Goal: Task Accomplishment & Management: Manage account settings

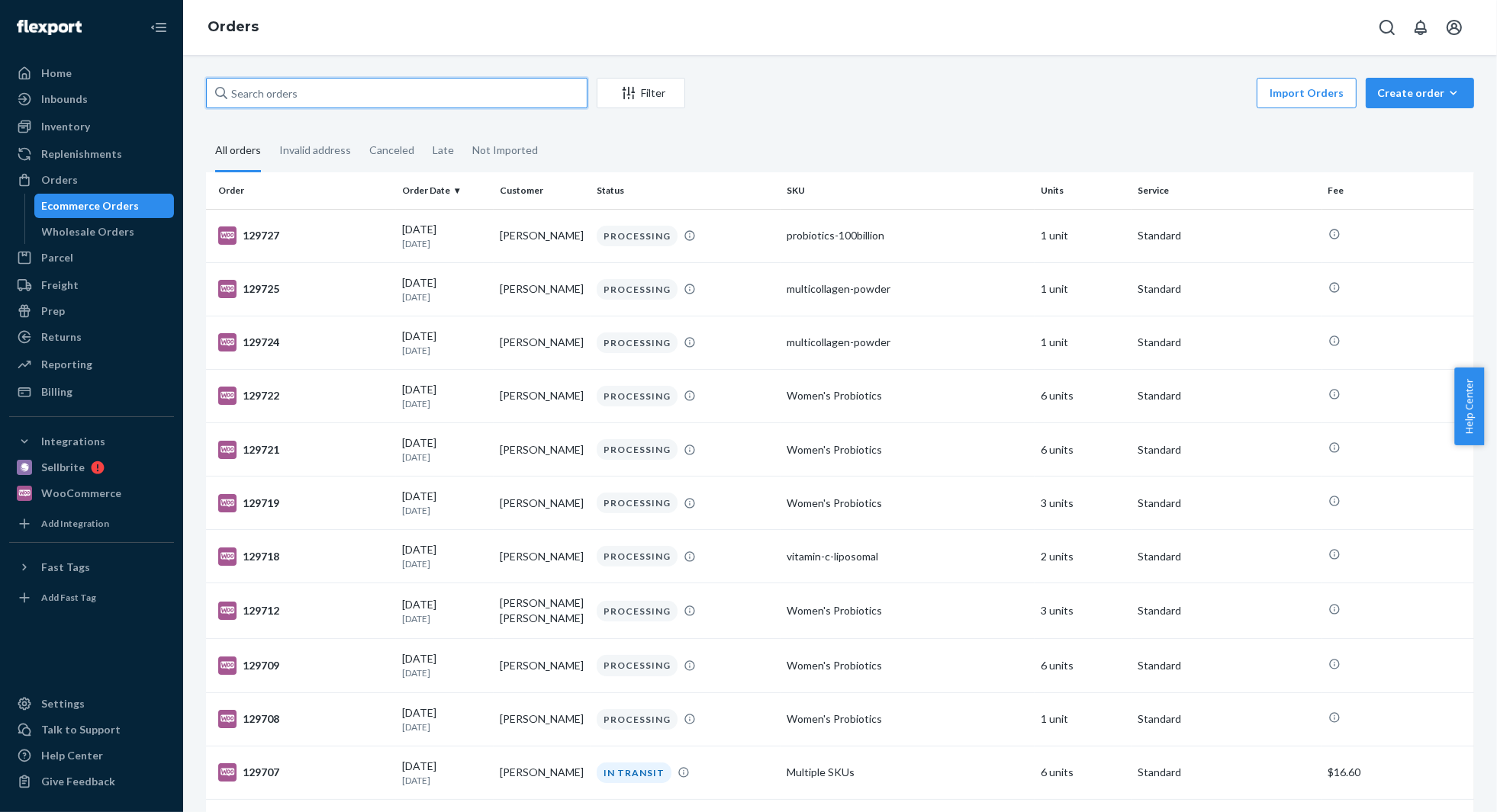
click at [382, 81] on input "text" at bounding box center [397, 93] width 381 height 30
paste input "[PERSON_NAME]"
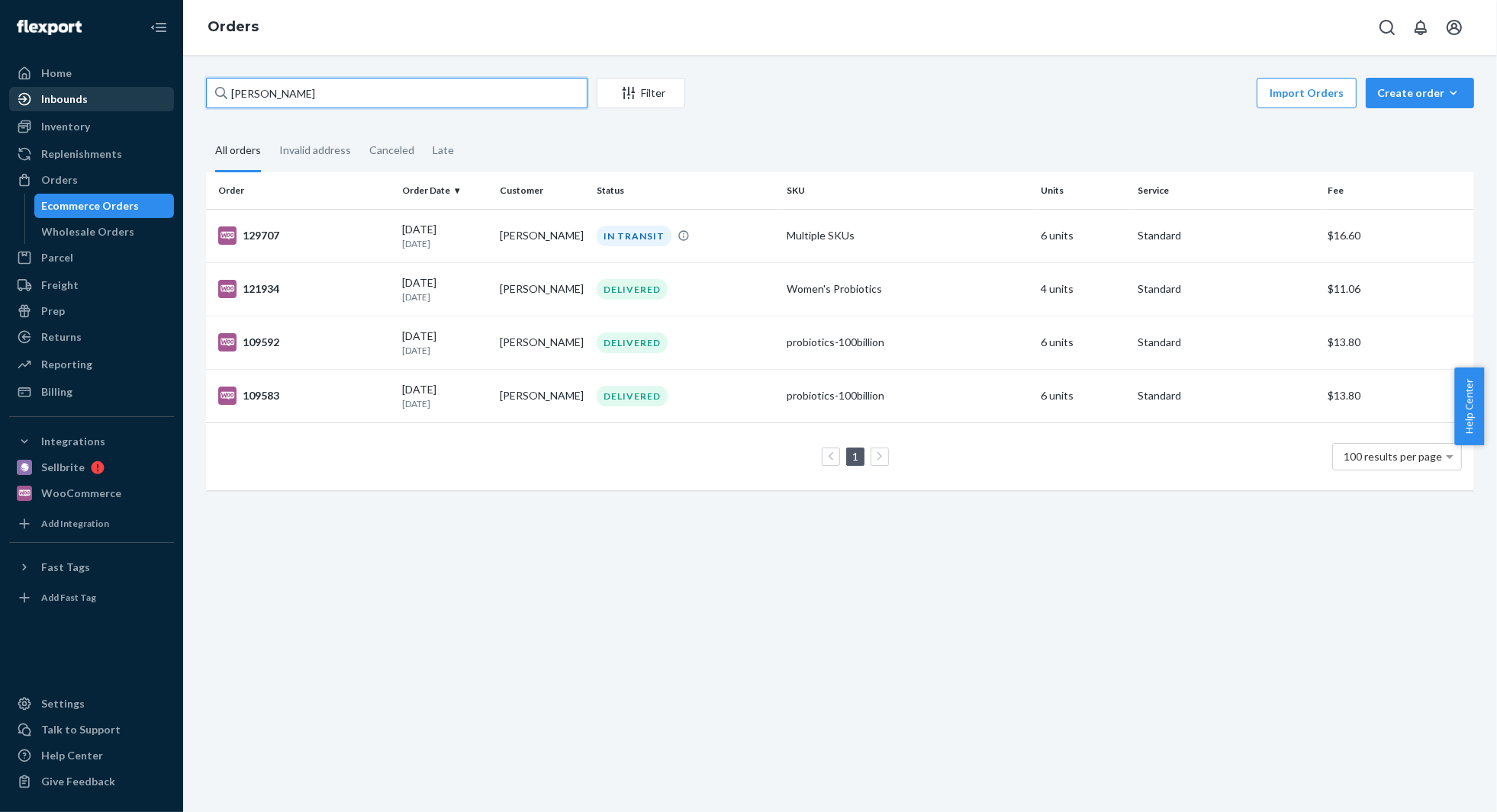
type input "[PERSON_NAME]"
click at [311, 253] on td "129707" at bounding box center [301, 235] width 190 height 54
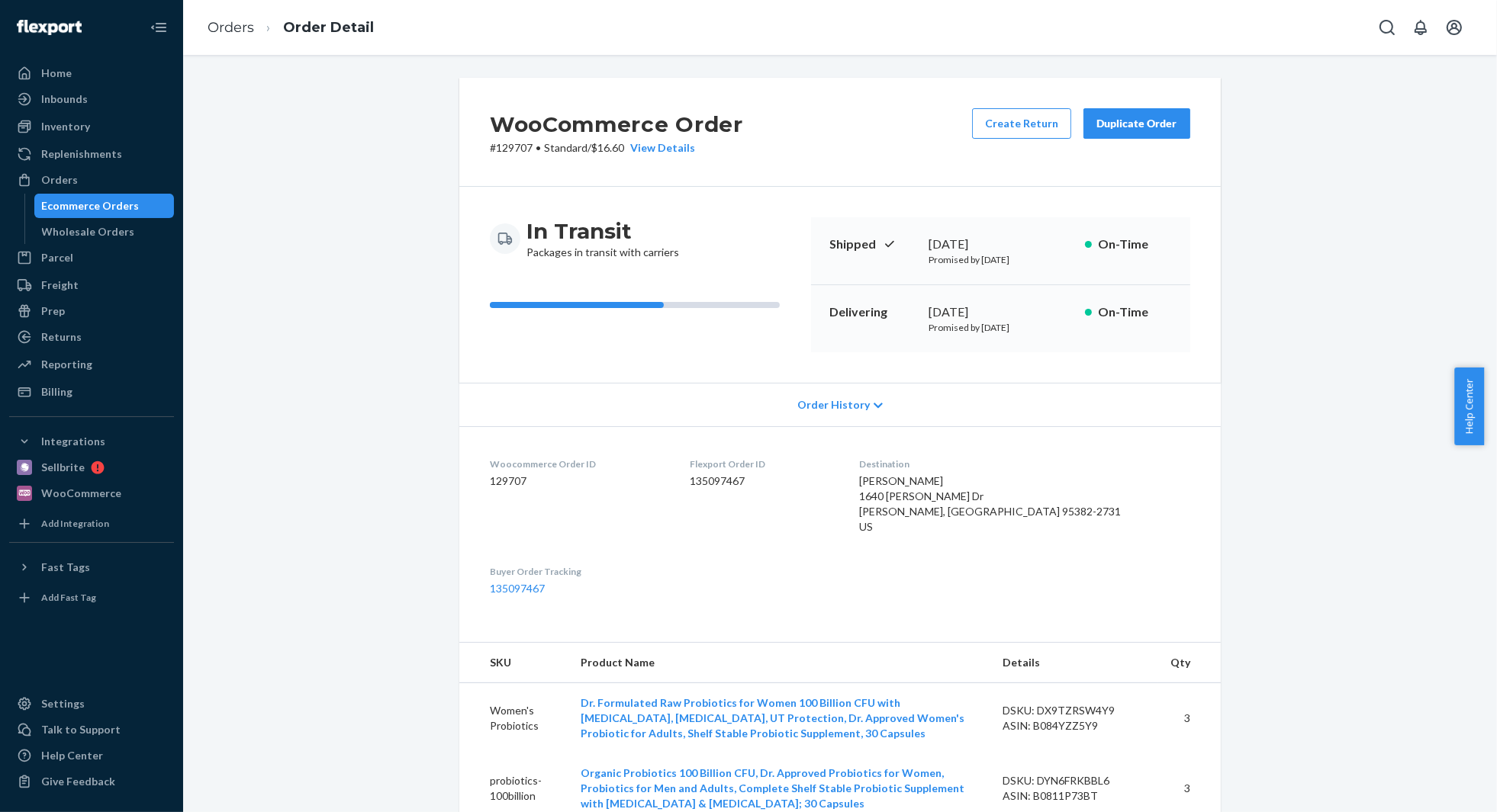
scroll to position [141, 0]
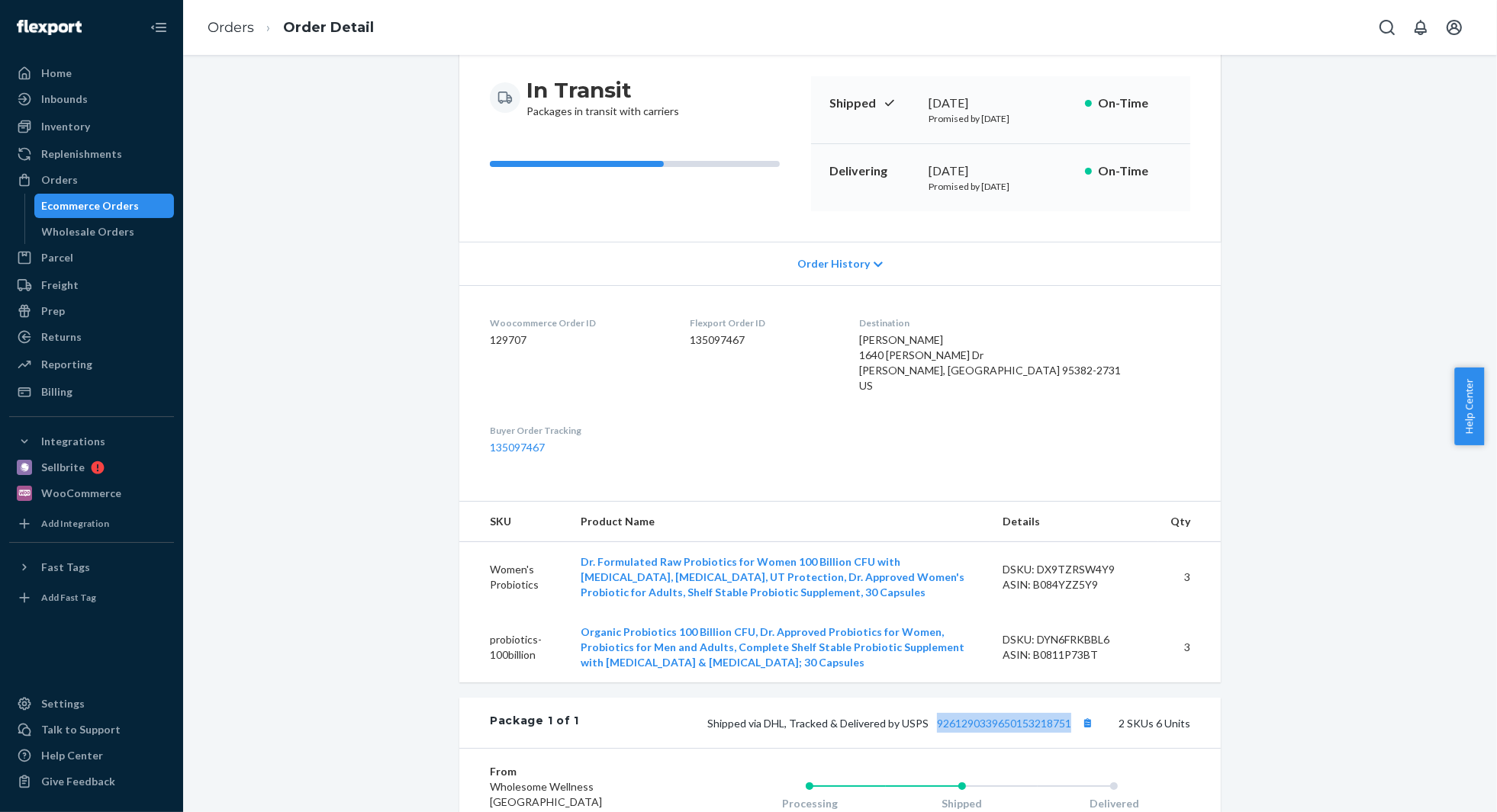
drag, startPoint x: 1070, startPoint y: 723, endPoint x: 931, endPoint y: 717, distance: 139.1
click at [931, 717] on div "Shipped via DHL, Tracked & Delivered by USPS 9261290339650153218751 2 SKUs 6 Un…" at bounding box center [884, 722] width 611 height 20
copy link "9261290339650153218751"
drag, startPoint x: 922, startPoint y: 725, endPoint x: 706, endPoint y: 721, distance: 216.0
click at [708, 721] on span "Shipped via DHL, Tracked & Delivered by USPS 9261290339650153218751" at bounding box center [903, 723] width 390 height 13
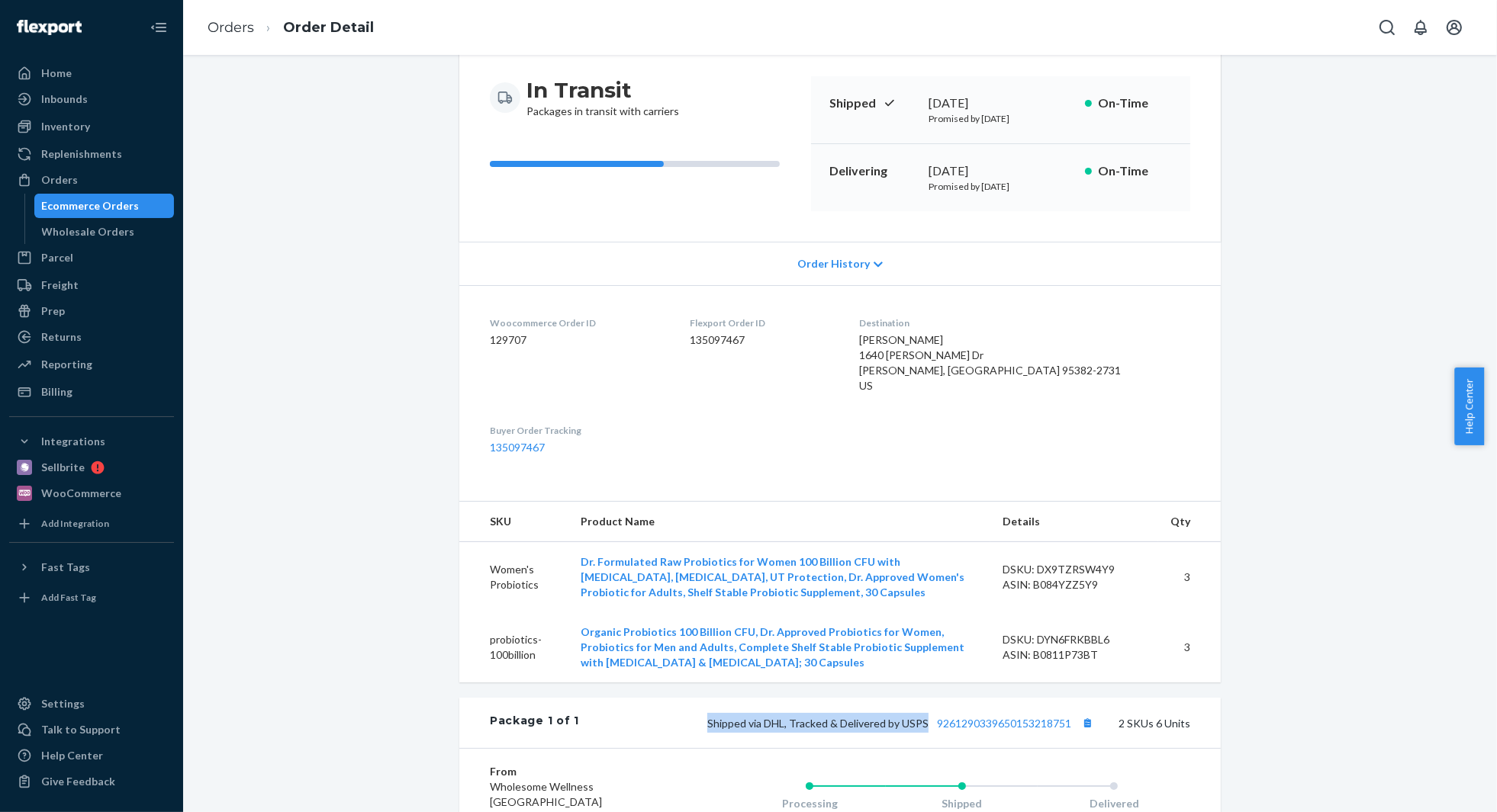
copy span "Shipped via DHL, Tracked & Delivered by USPS"
click at [226, 21] on link "Orders" at bounding box center [231, 27] width 46 height 17
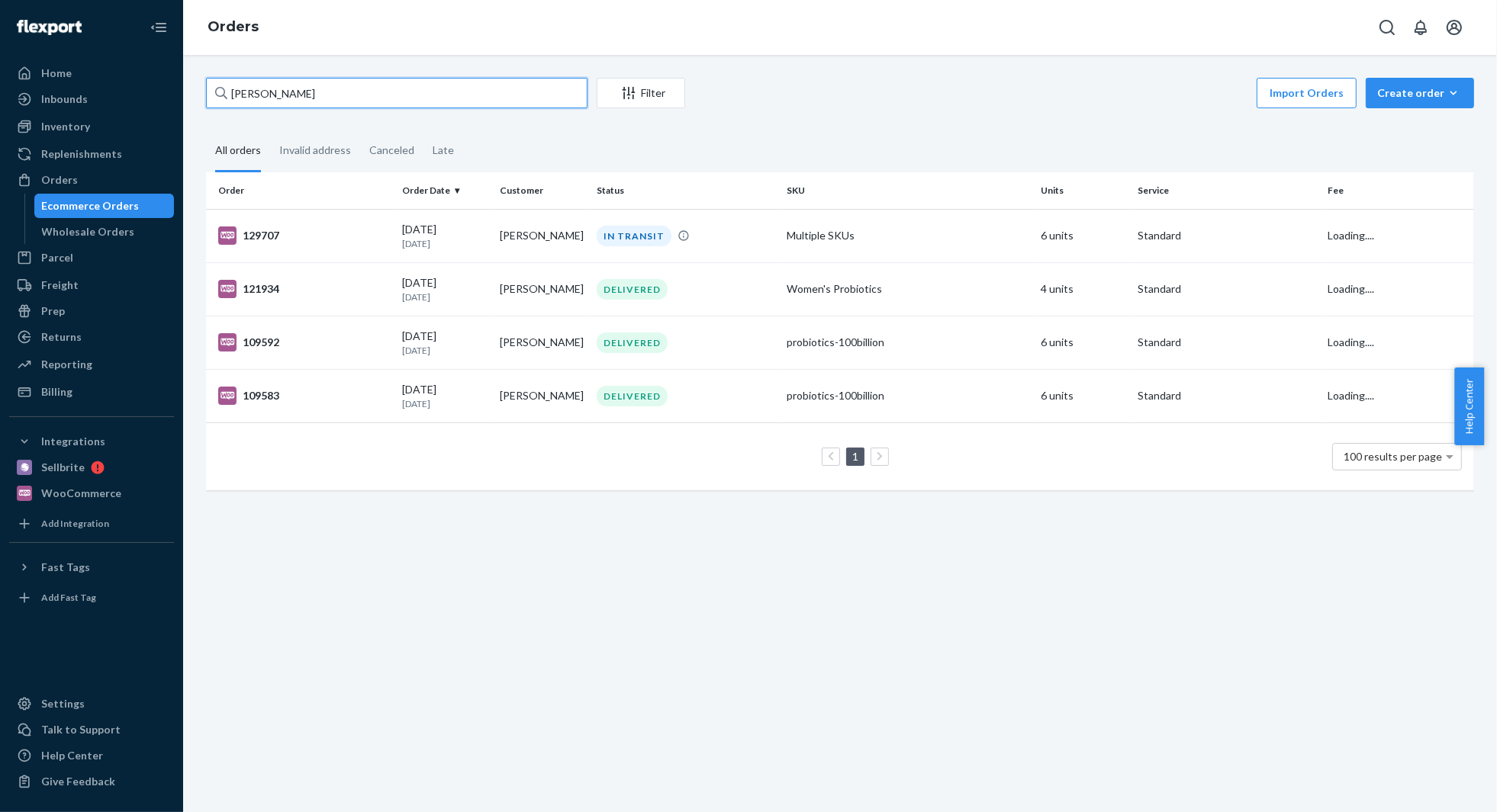
click at [398, 90] on input "[PERSON_NAME]" at bounding box center [397, 93] width 381 height 30
paste input "[PERSON_NAME]"
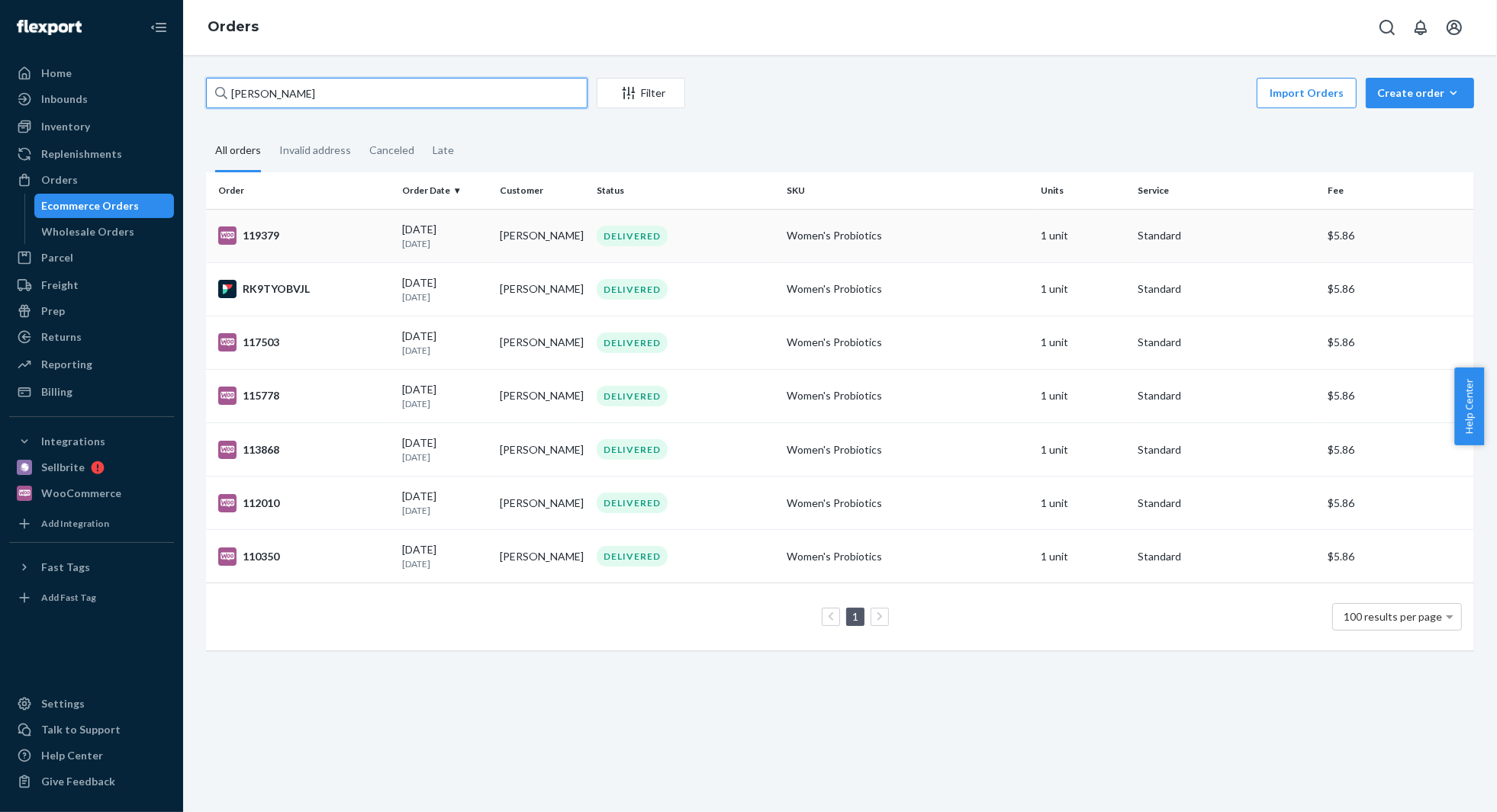
type input "[PERSON_NAME]"
click at [397, 235] on td "[DATE] [DATE]" at bounding box center [444, 235] width 97 height 54
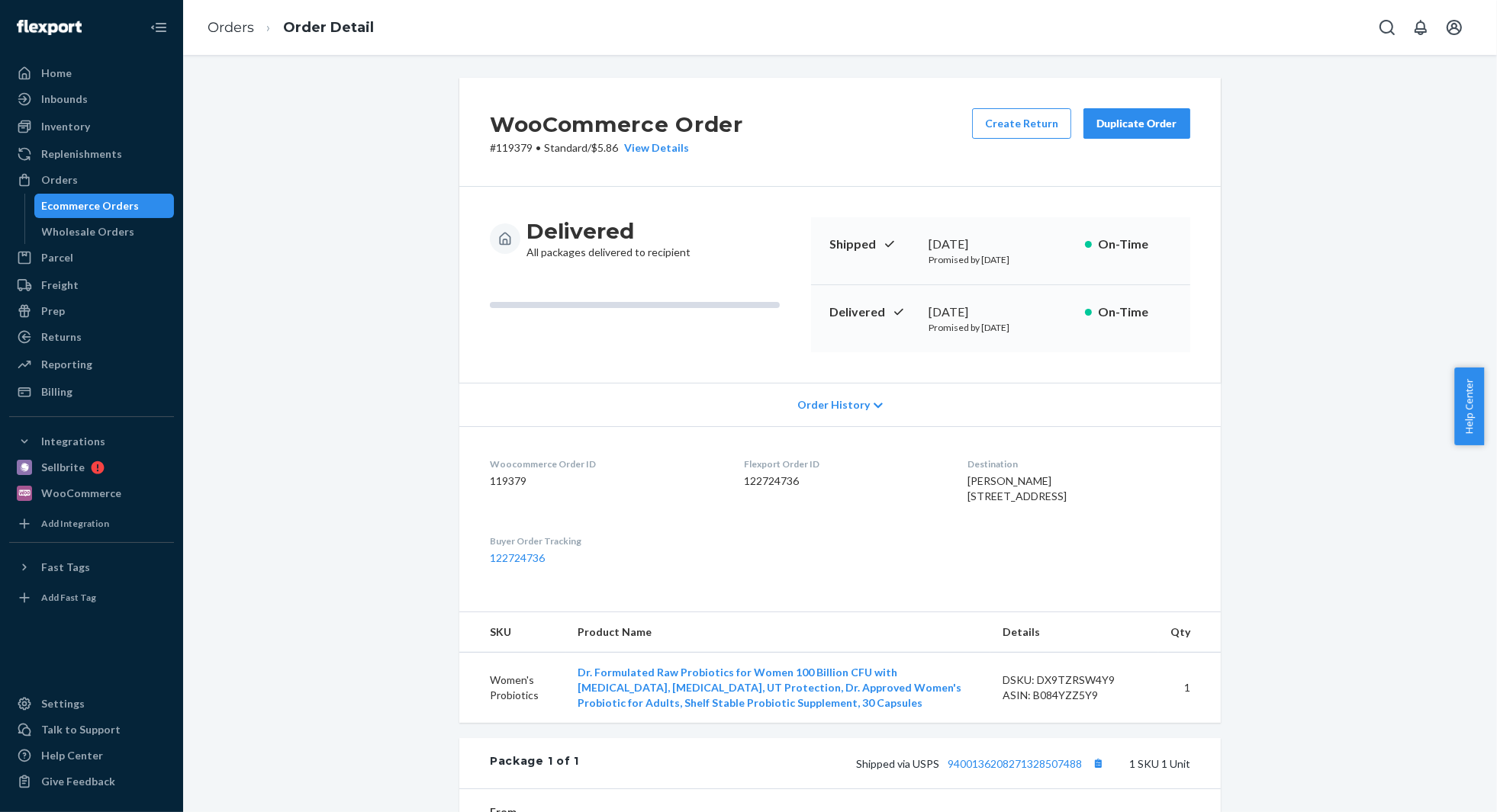
click at [1136, 122] on div "Duplicate Order" at bounding box center [1136, 123] width 81 height 15
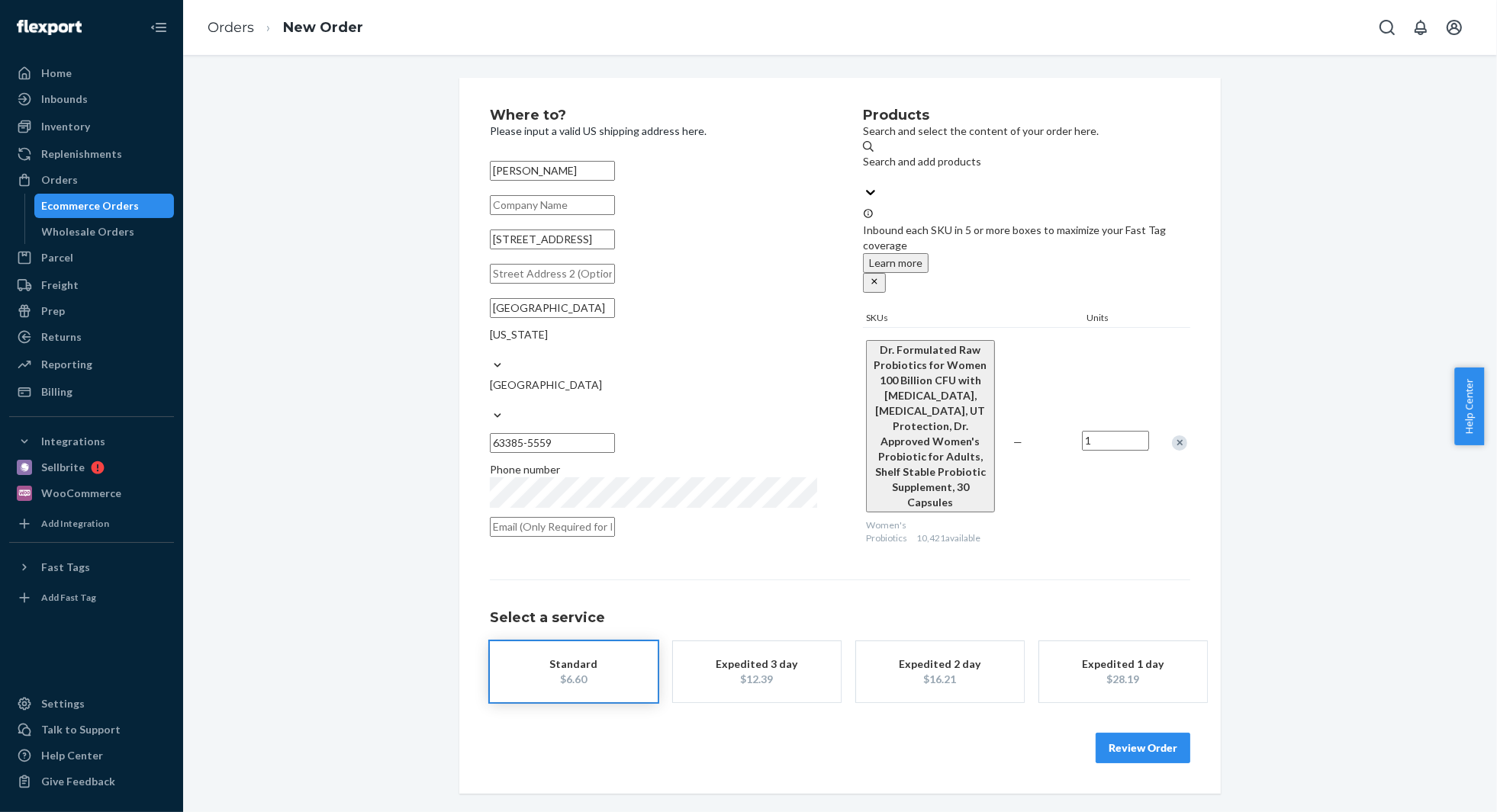
click at [1173, 436] on div "Remove Item" at bounding box center [1180, 443] width 15 height 15
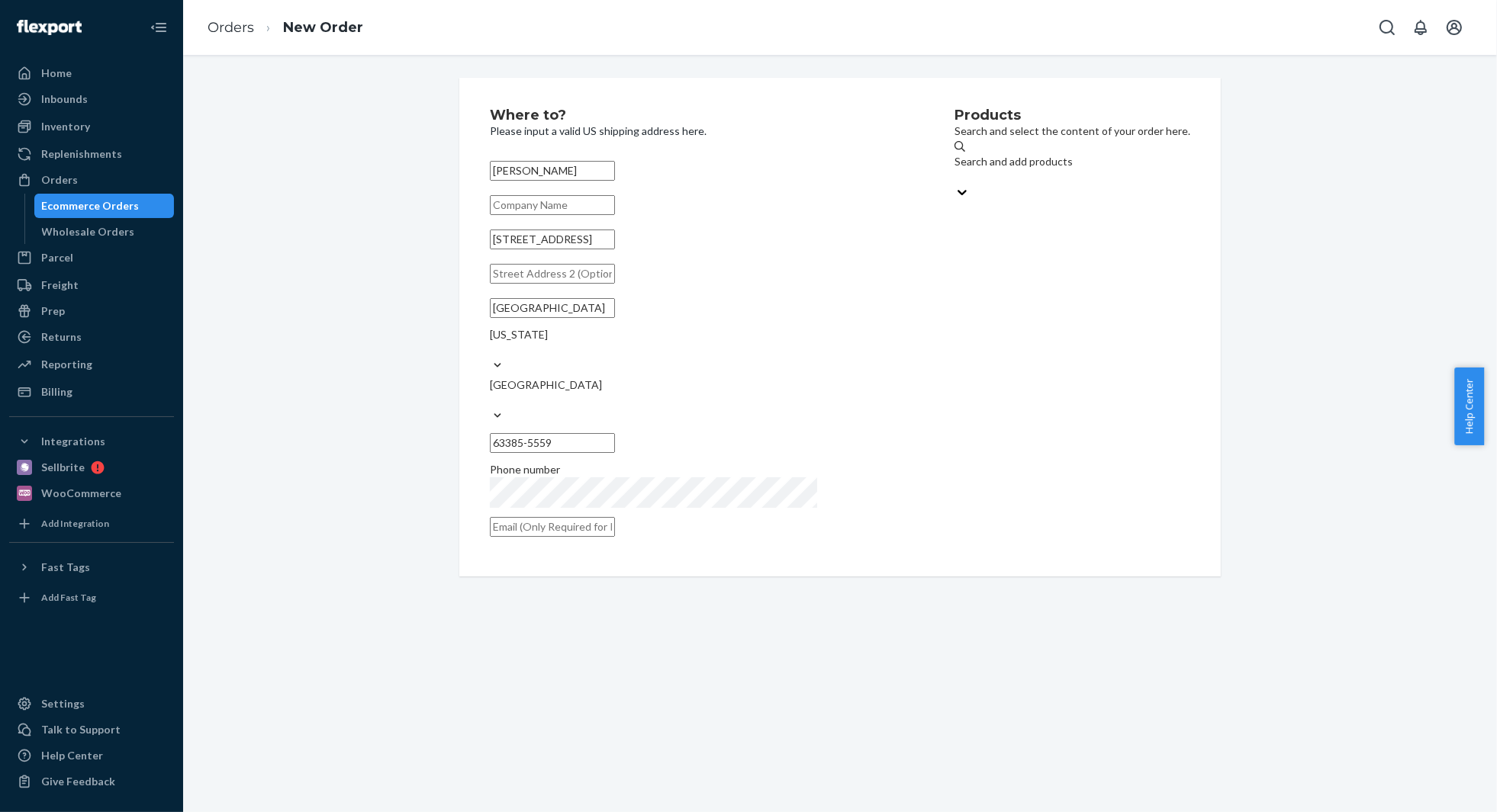
click at [1076, 168] on div "Search and add products" at bounding box center [1072, 169] width 236 height 30
click at [956, 169] on input "Search and add products" at bounding box center [956, 177] width 2 height 15
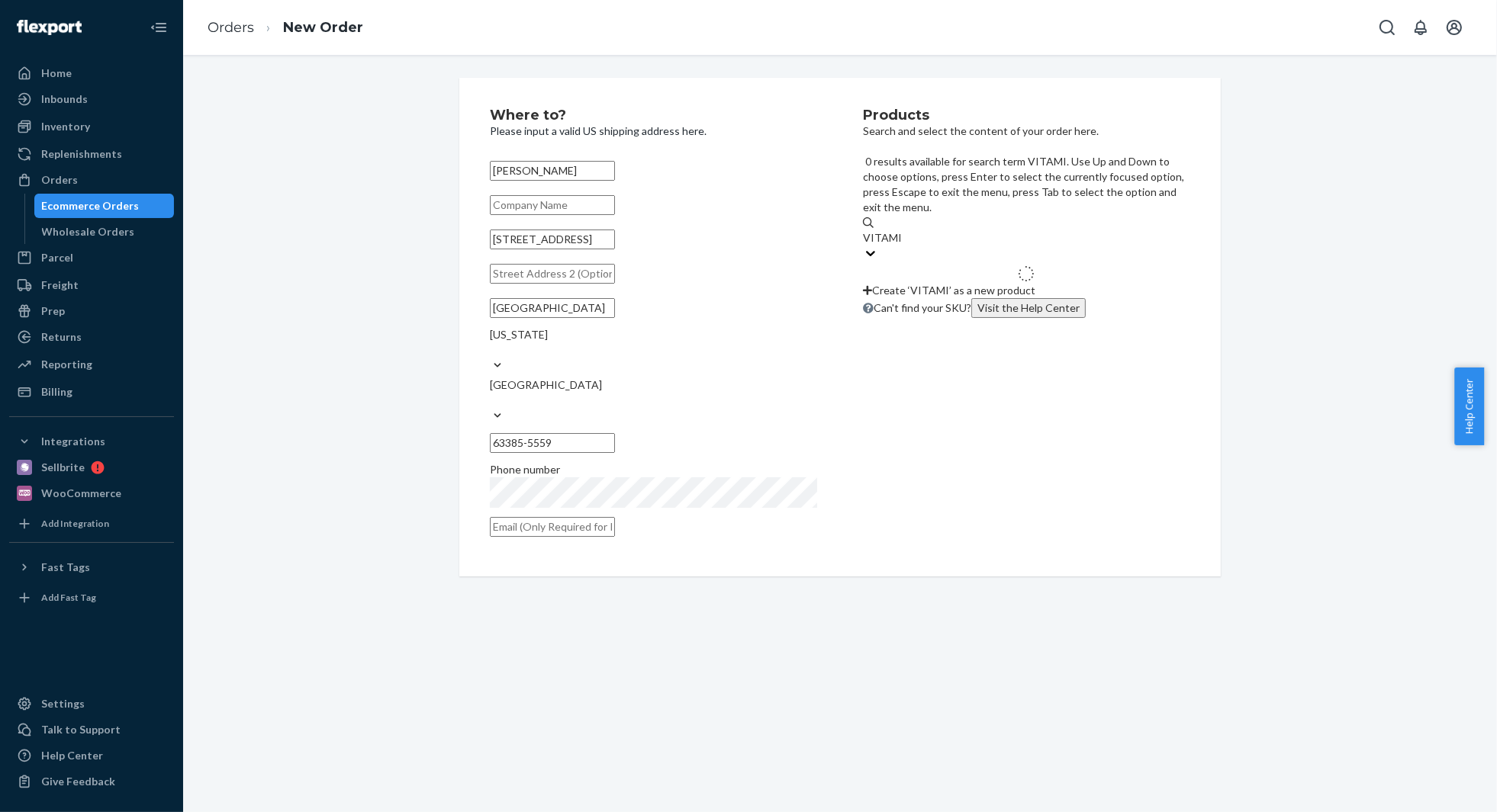
type input "VITAMIN"
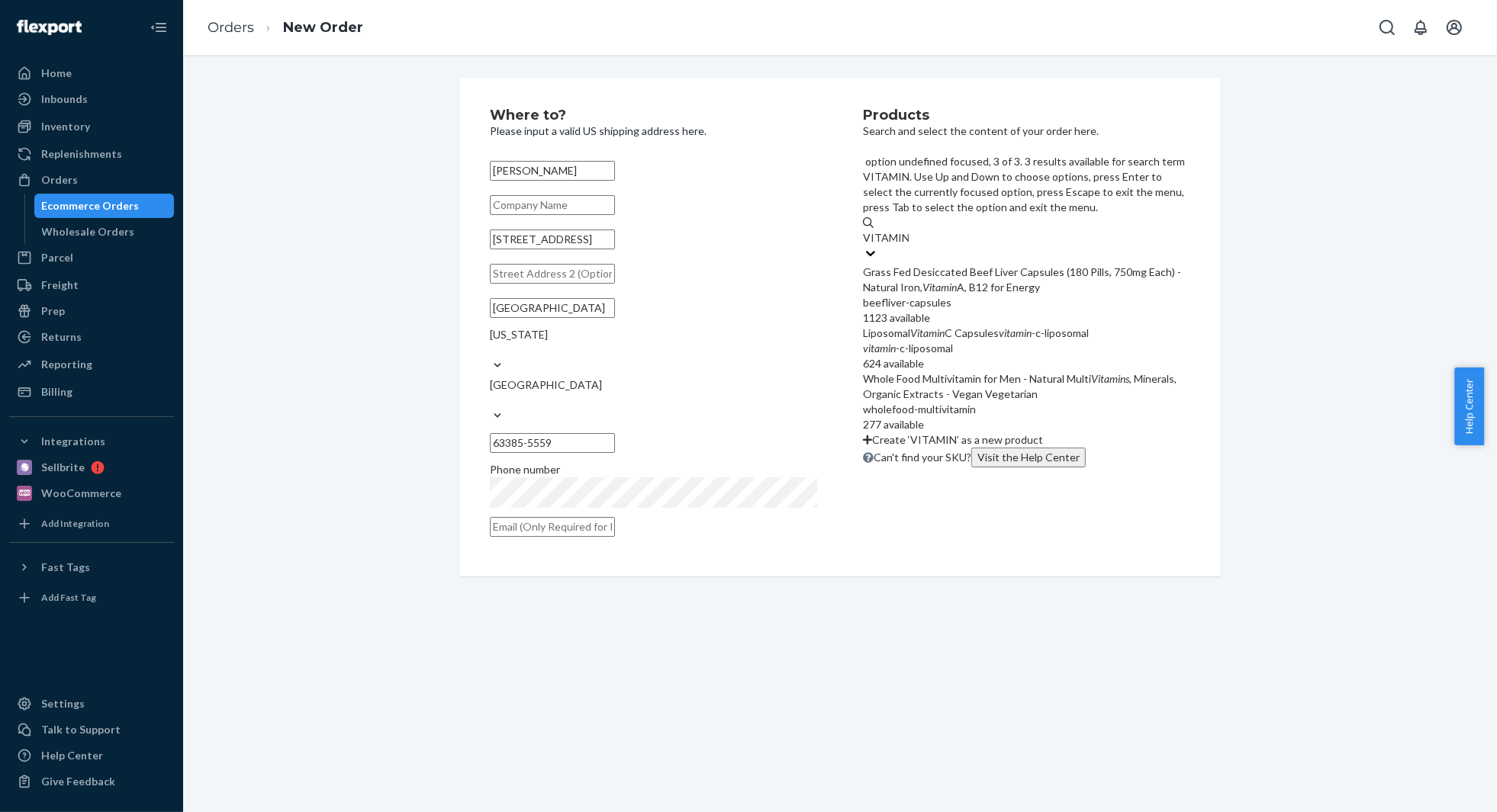
scroll to position [61, 0]
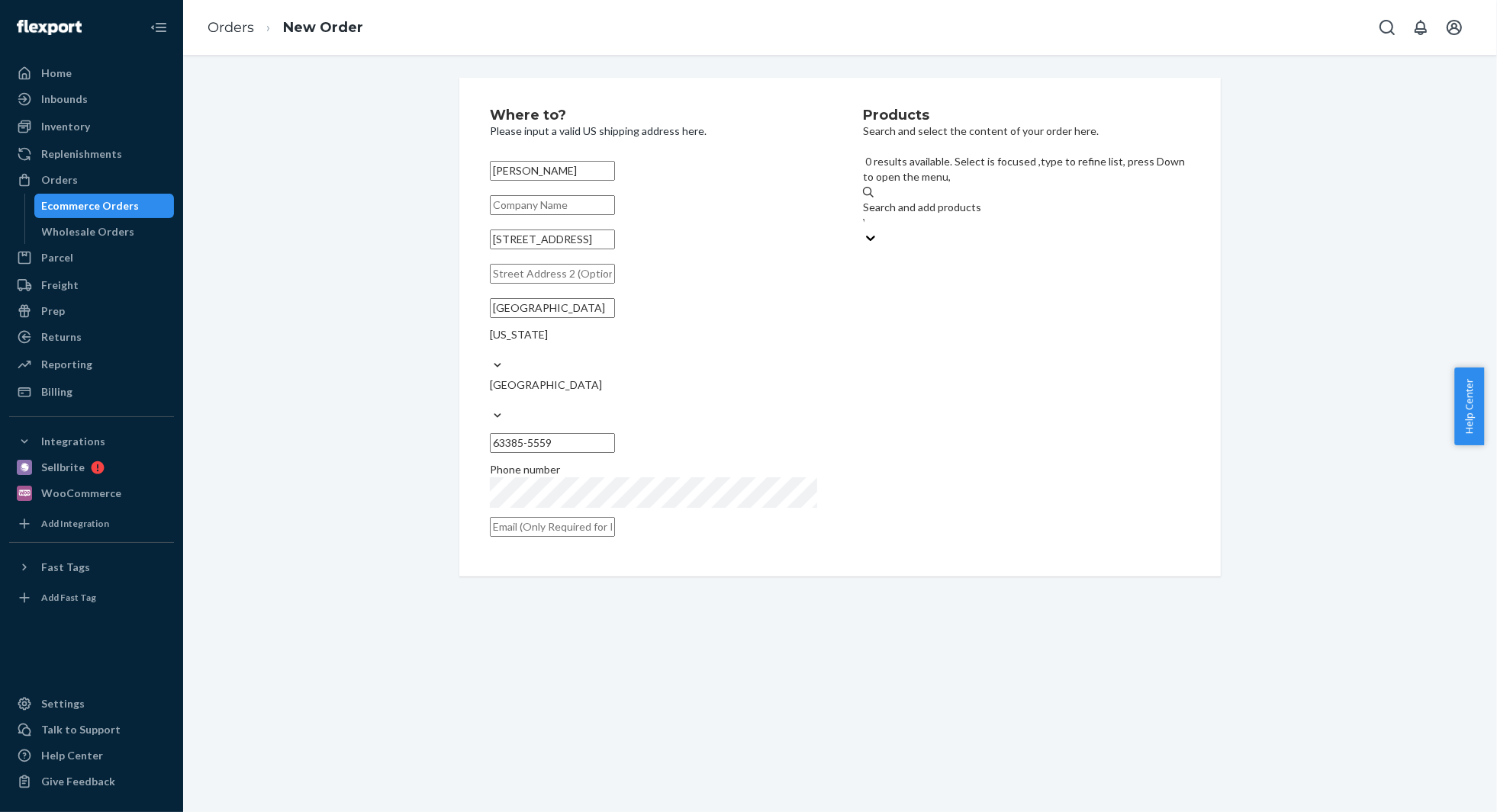
drag, startPoint x: 957, startPoint y: 164, endPoint x: 924, endPoint y: 165, distance: 33.0
click at [924, 200] on div "Search and add products VITAMIN" at bounding box center [1026, 215] width 327 height 30
click at [864, 215] on input "VITAMIN" at bounding box center [864, 222] width 2 height 15
type input "WOMEN"
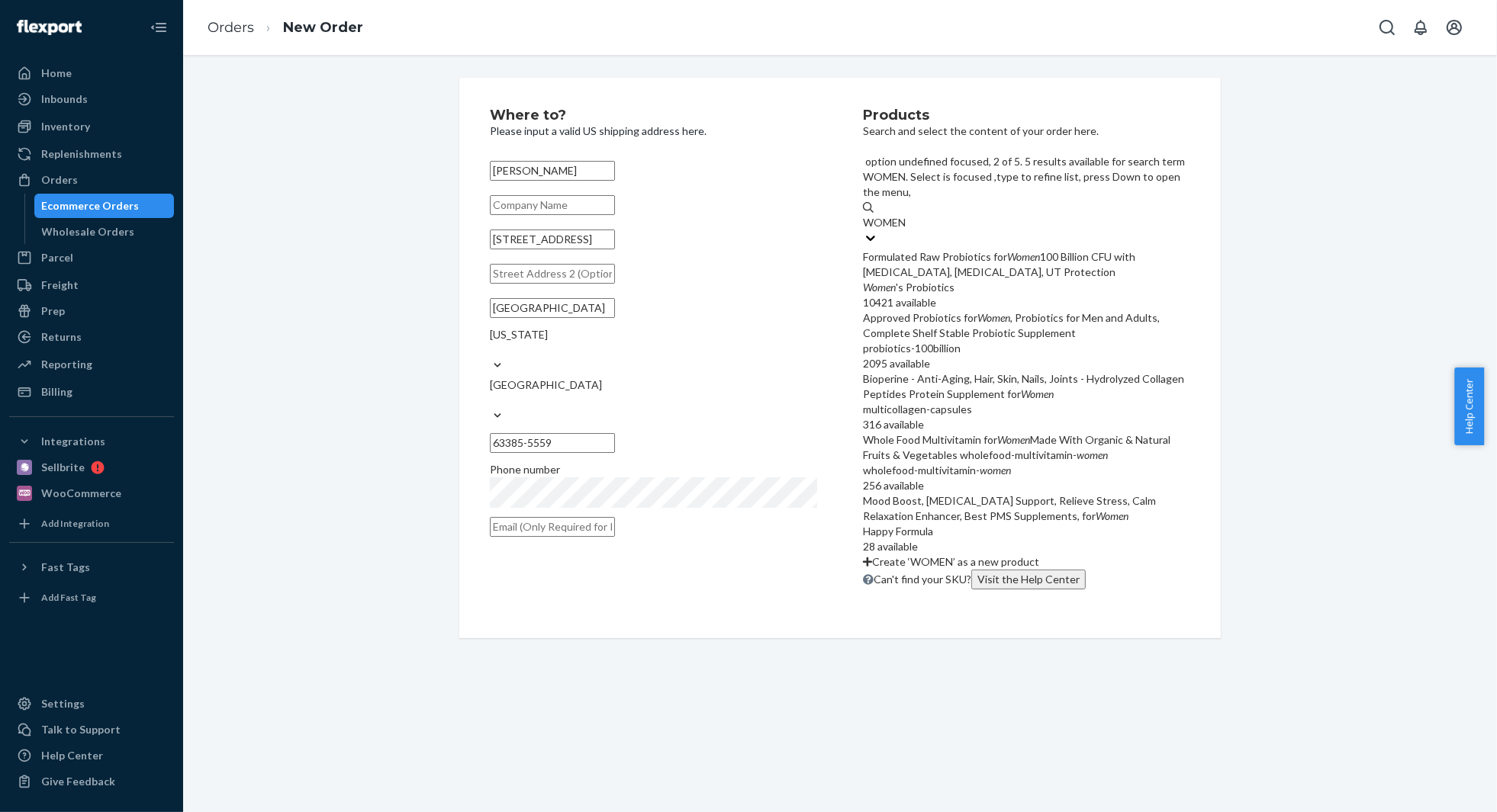
scroll to position [225, 0]
click at [989, 432] on div "Whole Food Multivitamin for Women Made With Organic & Natural Fruits & Vegetabl…" at bounding box center [1026, 448] width 327 height 30
click at [908, 220] on input "WOMEN" at bounding box center [885, 222] width 45 height 15
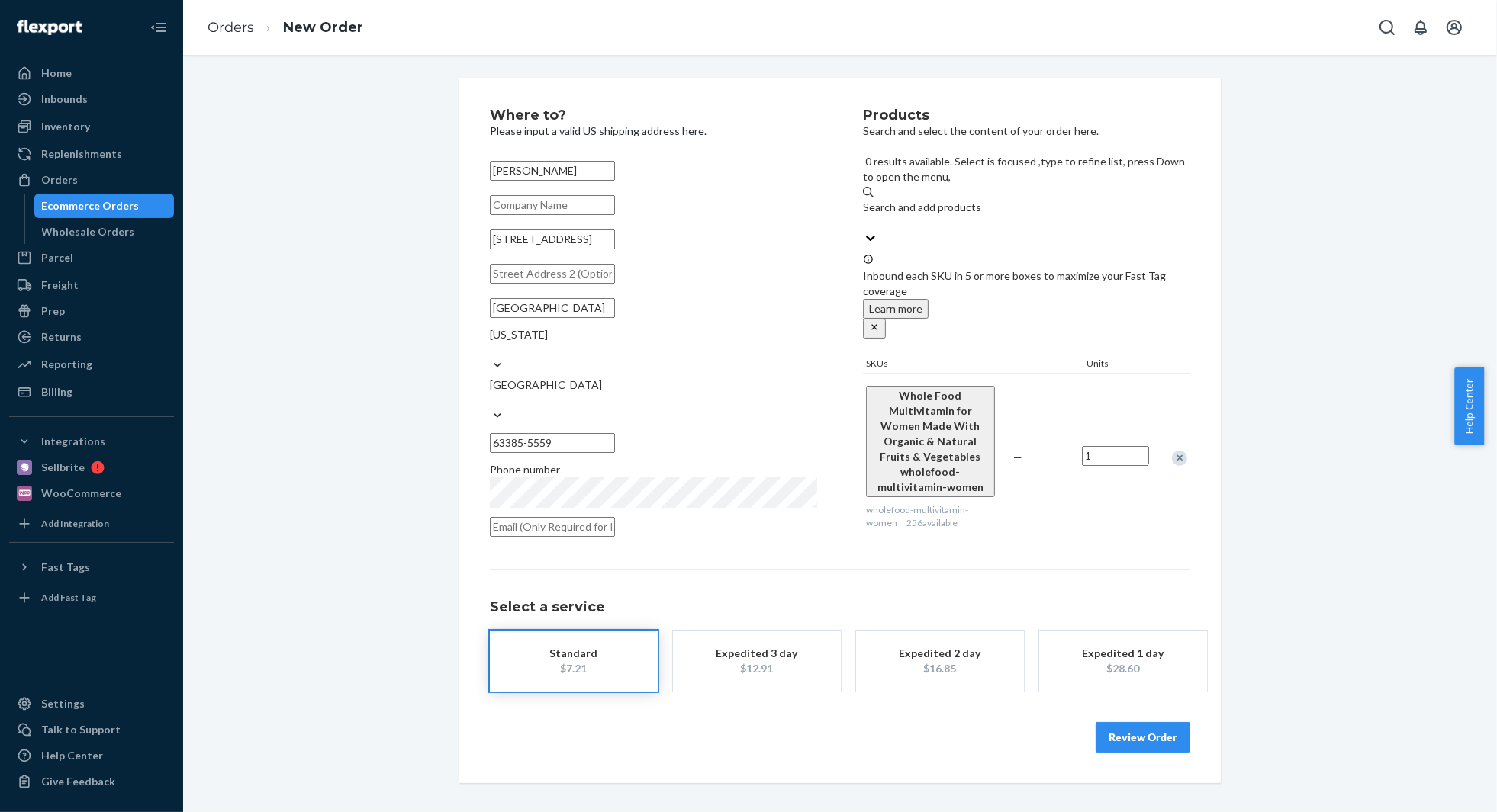
click at [1009, 200] on div "Search and add products WOMEN" at bounding box center [1026, 215] width 327 height 30
click at [864, 215] on input "WOMEN" at bounding box center [864, 222] width 2 height 15
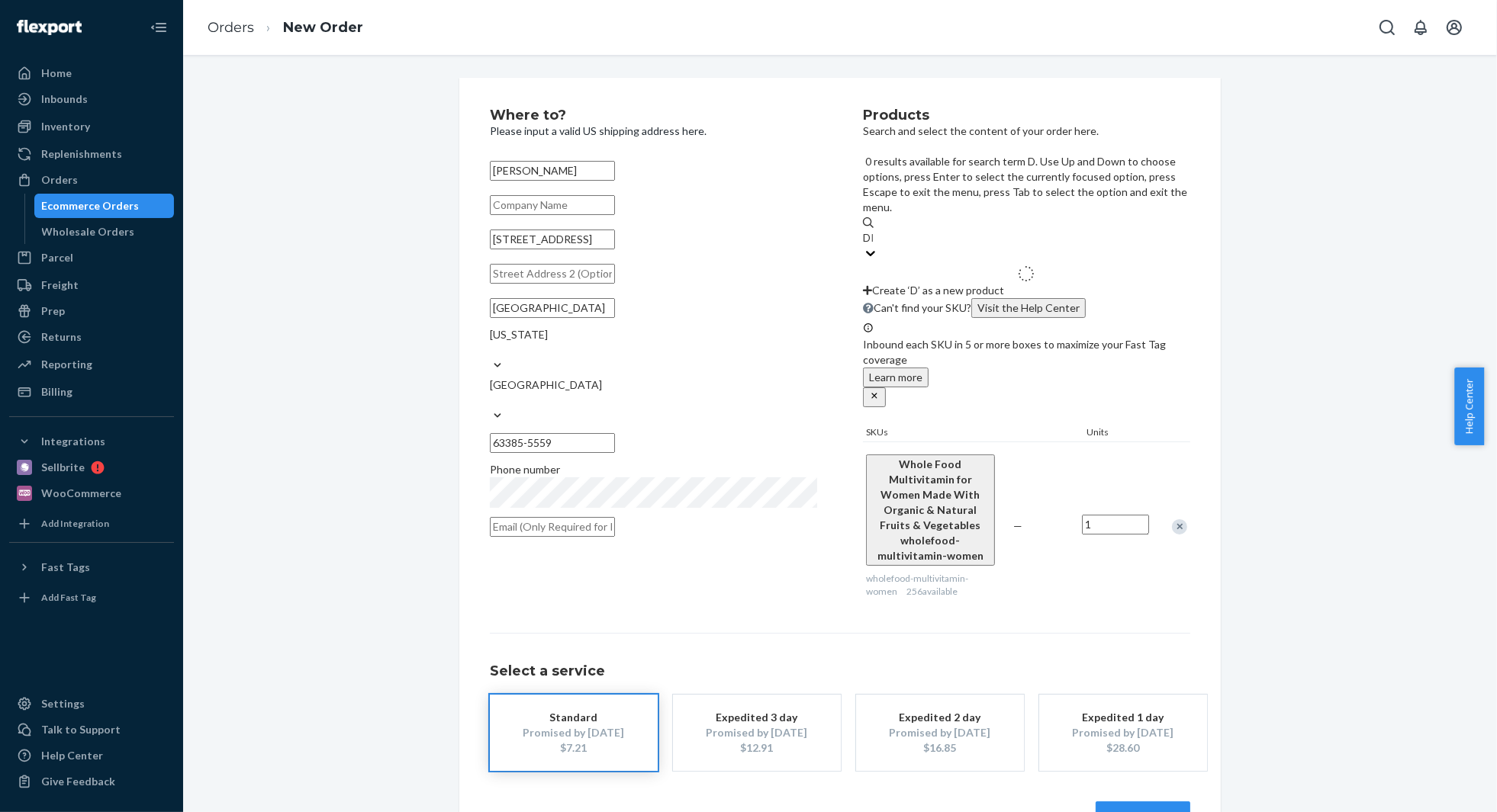
type input "DIG"
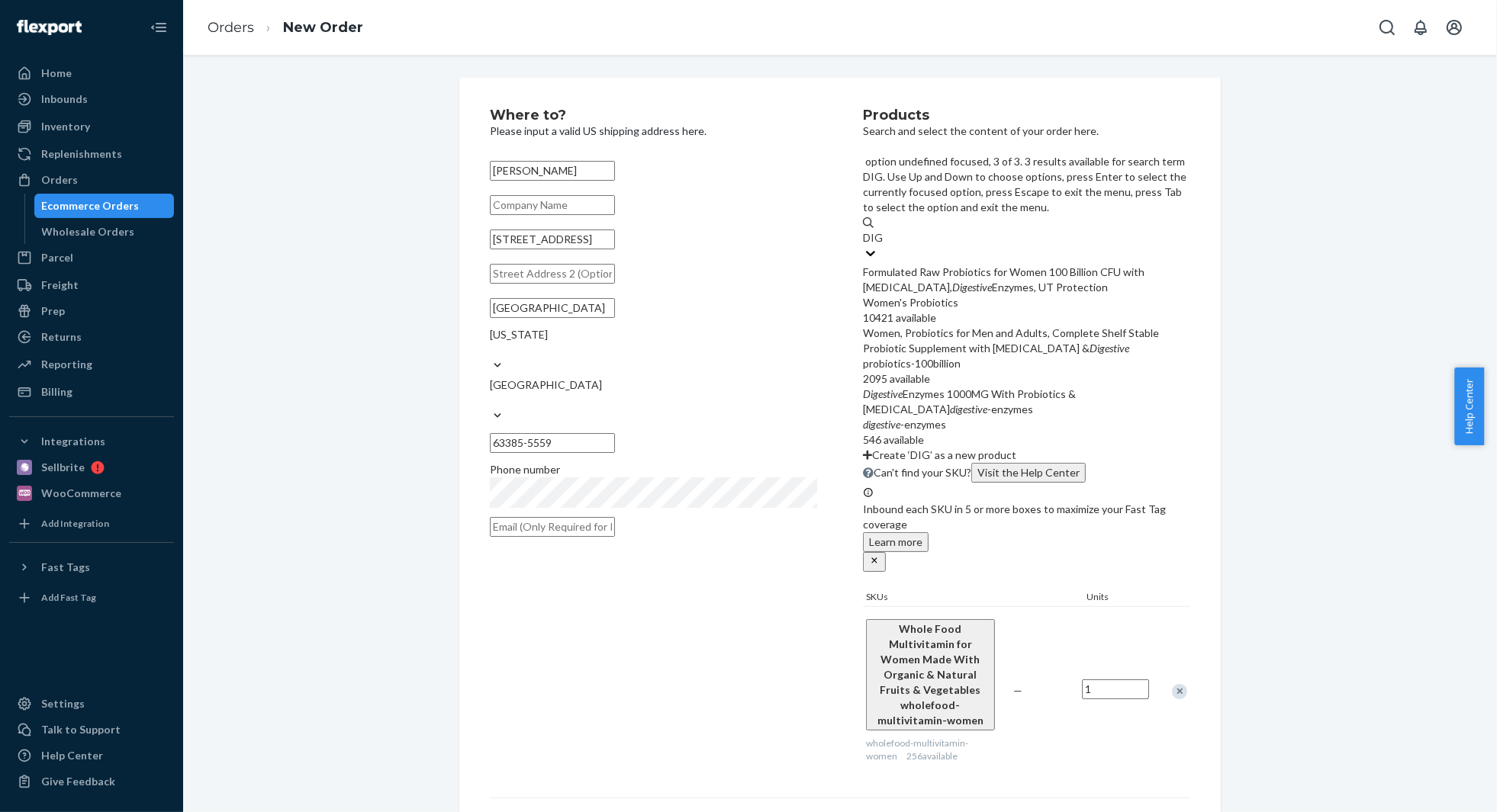
click at [1001, 387] on div "[MEDICAL_DATA] 1000MG With Probiotics & [MEDICAL_DATA] [MEDICAL_DATA]" at bounding box center [1026, 402] width 327 height 30
click at [884, 245] on input "DIG" at bounding box center [873, 237] width 21 height 15
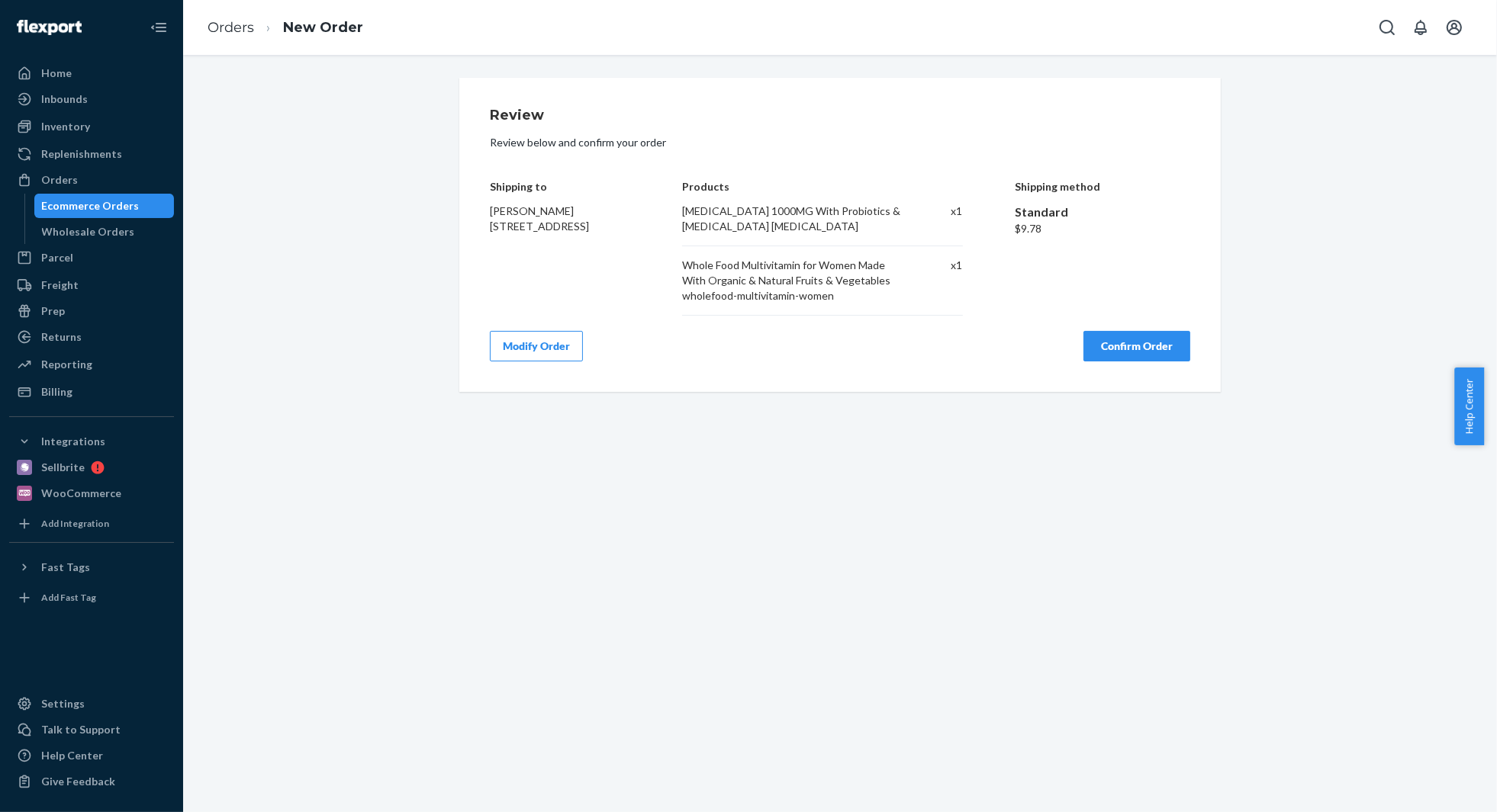
click at [1133, 340] on button "Confirm Order" at bounding box center [1137, 346] width 107 height 30
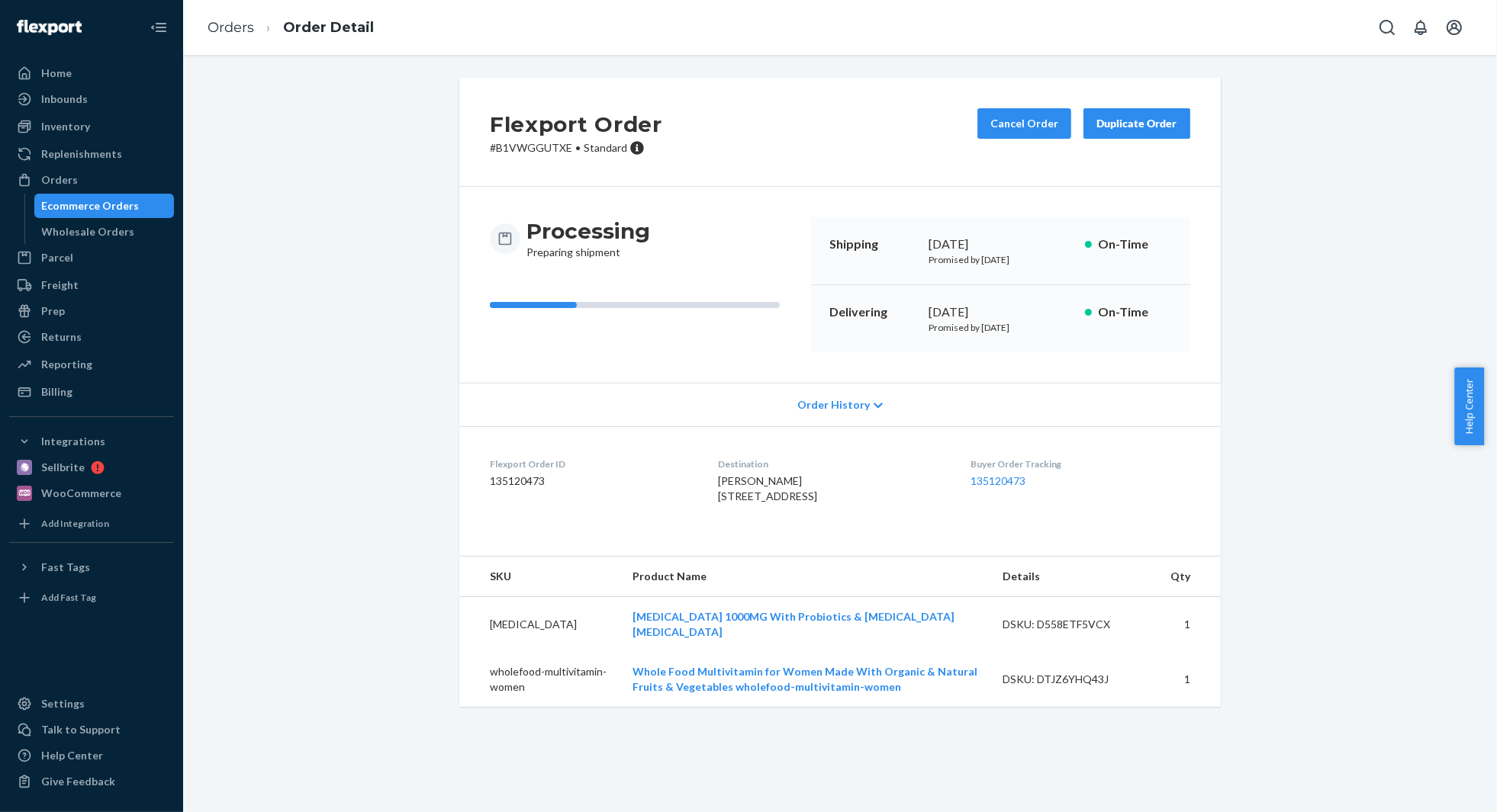
click at [521, 151] on p "# B1VWGGUTXE • Standard" at bounding box center [577, 148] width 173 height 15
copy p "B1VWGGUTXE"
click at [529, 143] on p "# B1VWGGUTXE • Standard" at bounding box center [577, 148] width 173 height 15
drag, startPoint x: 561, startPoint y: 145, endPoint x: 484, endPoint y: 146, distance: 77.0
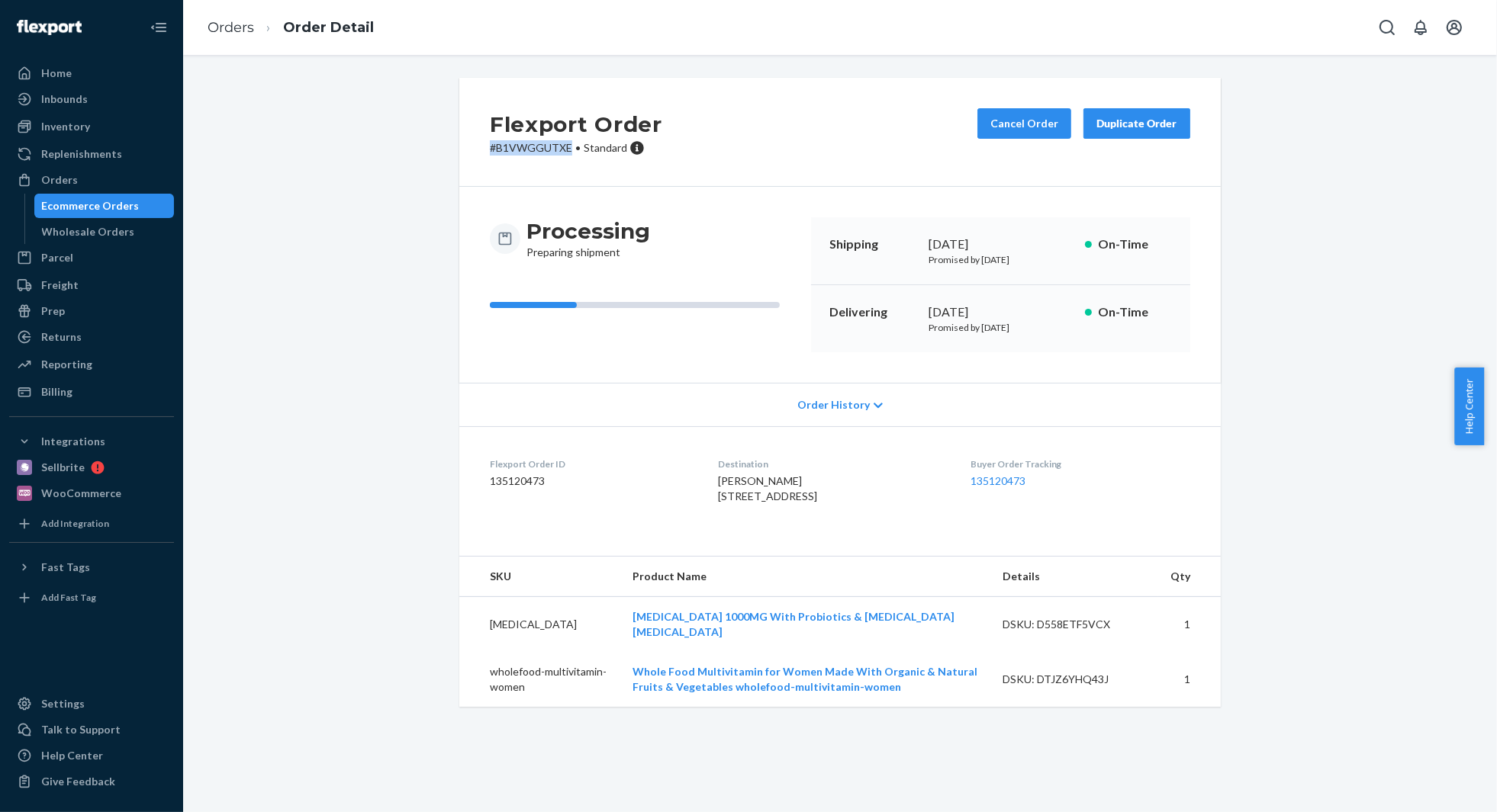
click at [490, 146] on p "# B1VWGGUTXE • Standard" at bounding box center [577, 148] width 173 height 15
copy p "# B1VWGGUTXE"
click at [238, 24] on link "Orders" at bounding box center [231, 27] width 46 height 17
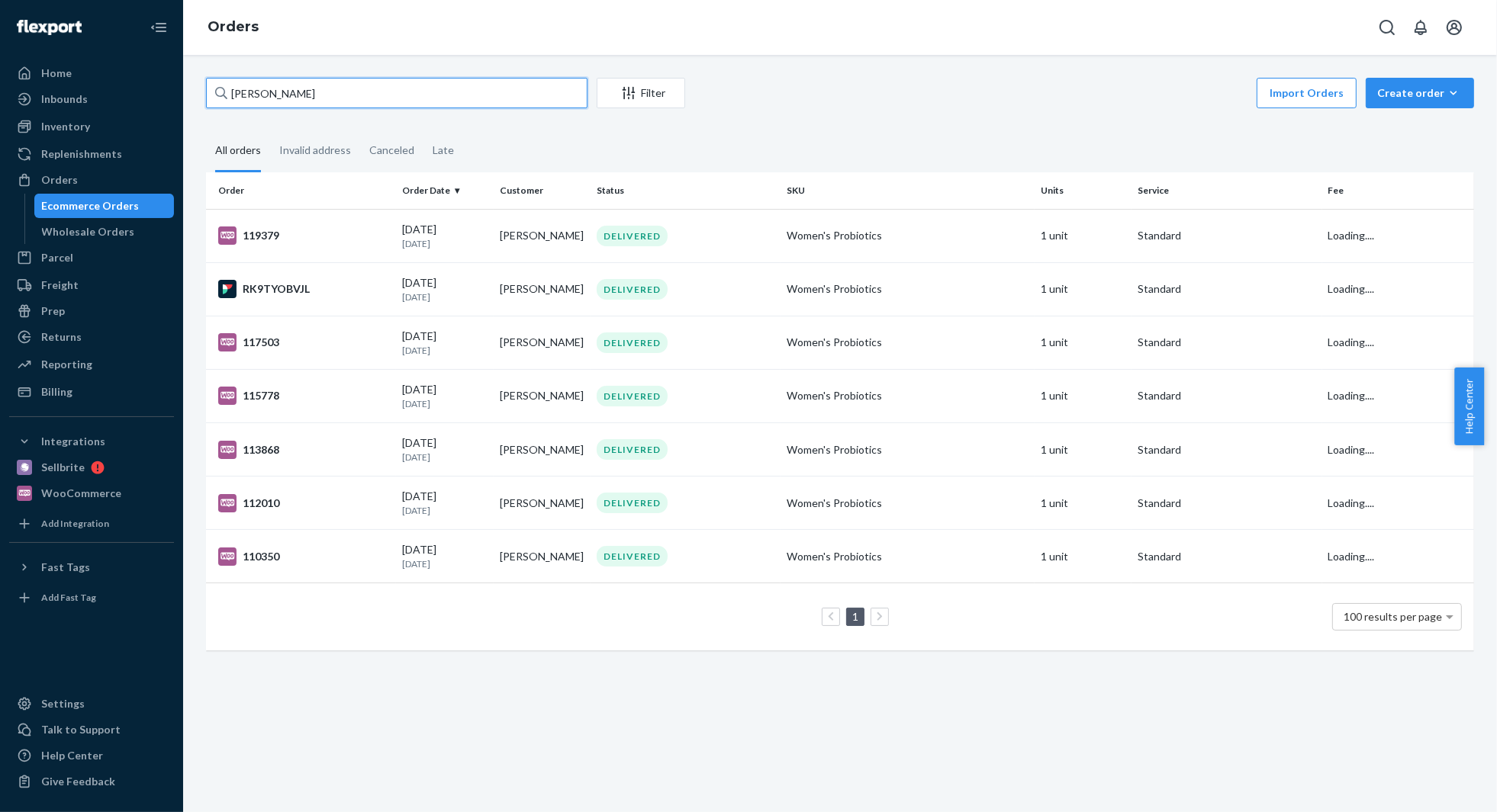
click at [309, 86] on input "[PERSON_NAME]" at bounding box center [397, 93] width 381 height 30
paste input "129343"
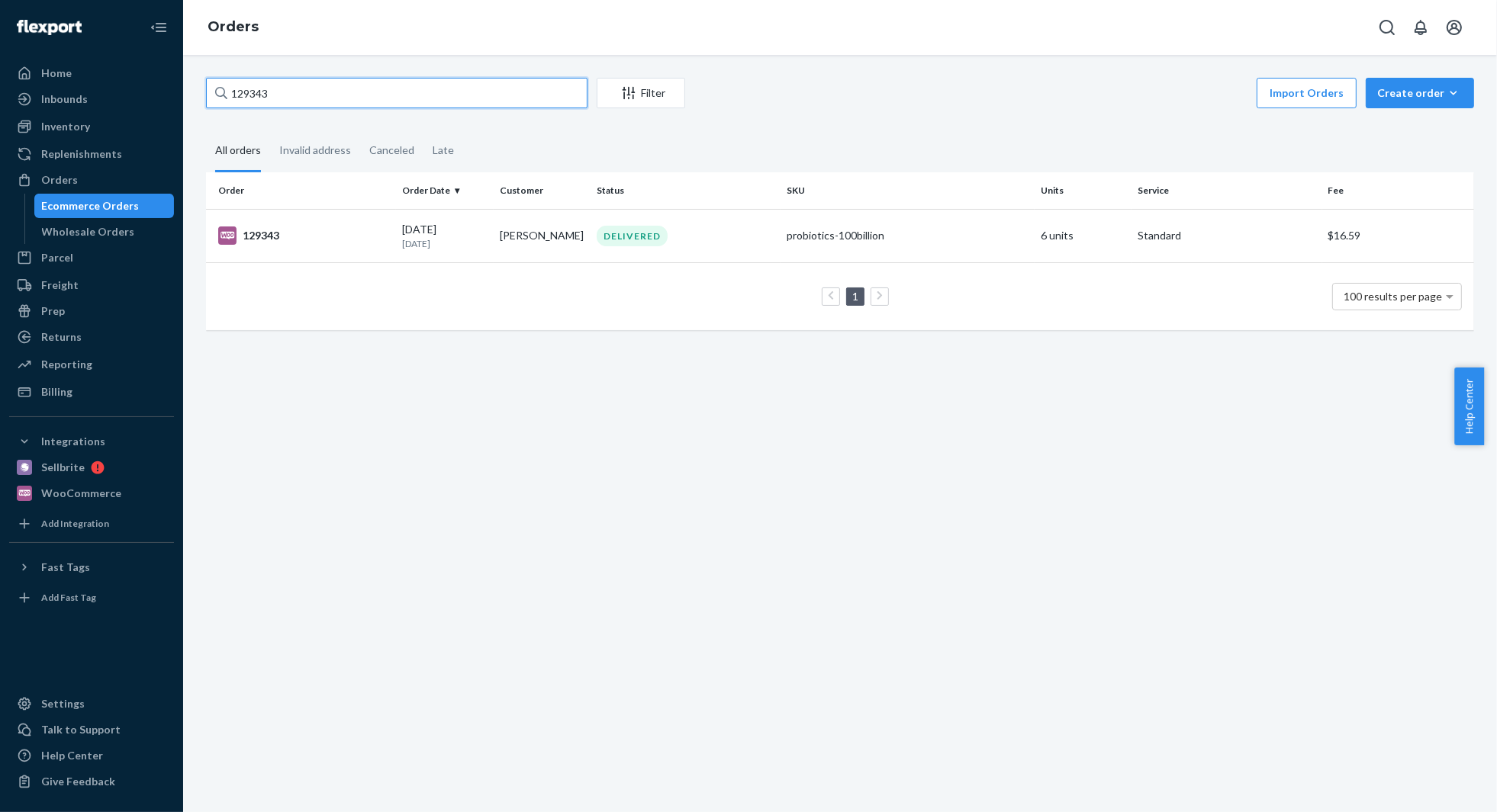
click at [309, 102] on input "129343" at bounding box center [397, 93] width 381 height 30
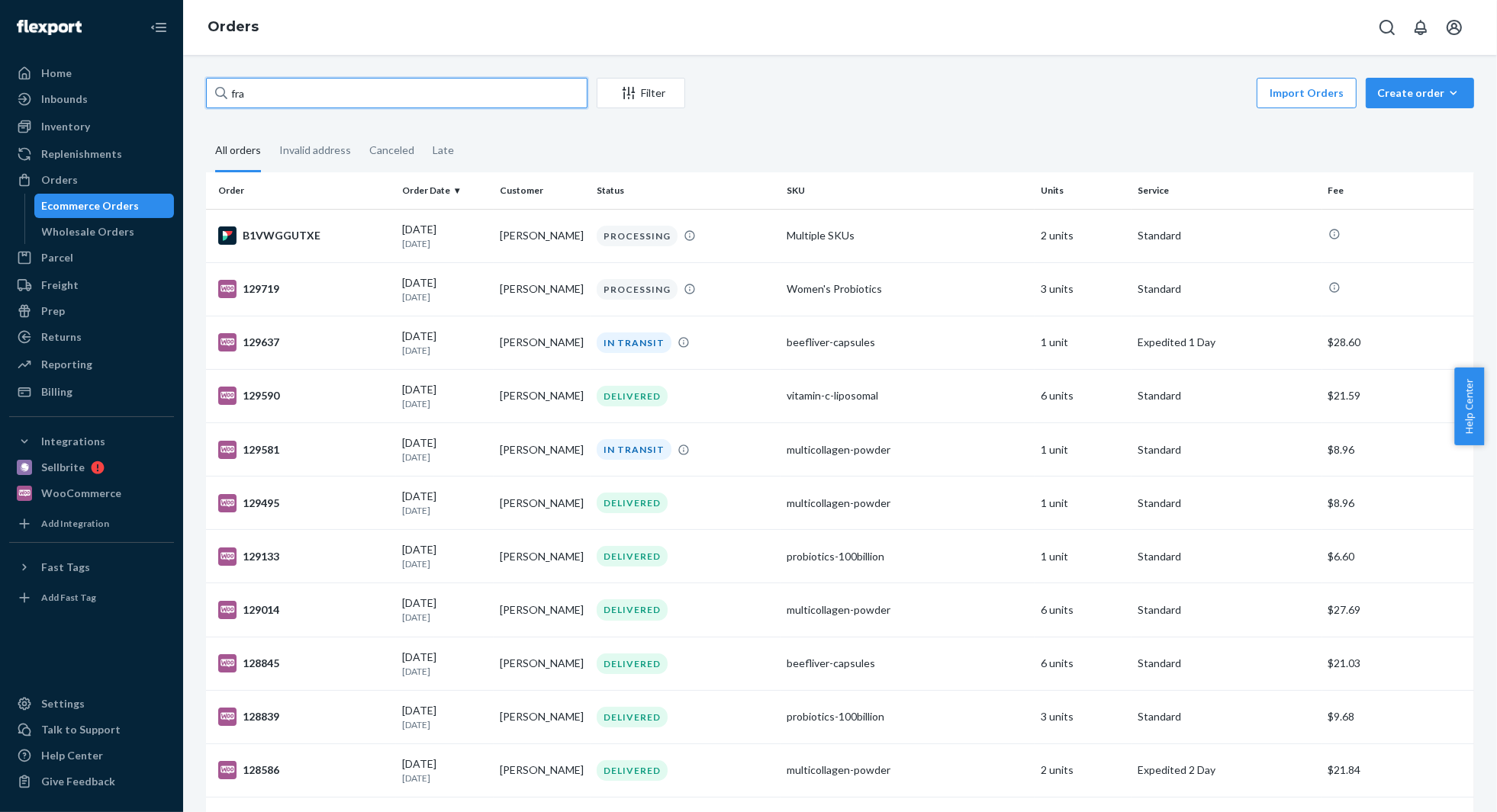
click at [309, 102] on input "fra" at bounding box center [397, 93] width 381 height 30
paste input "129343"
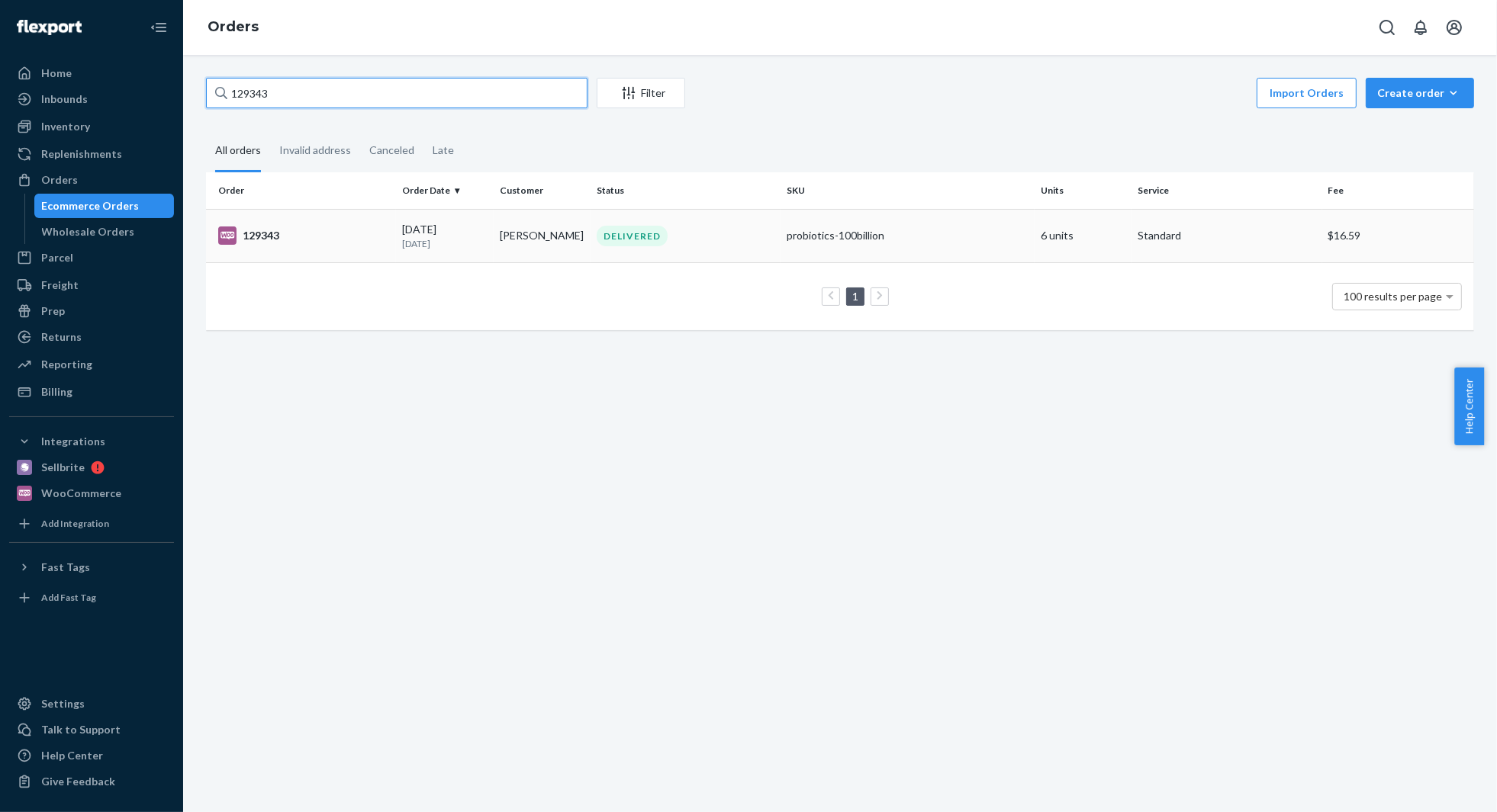
type input "129343"
click at [470, 253] on td "[DATE] [DATE]" at bounding box center [444, 235] width 97 height 54
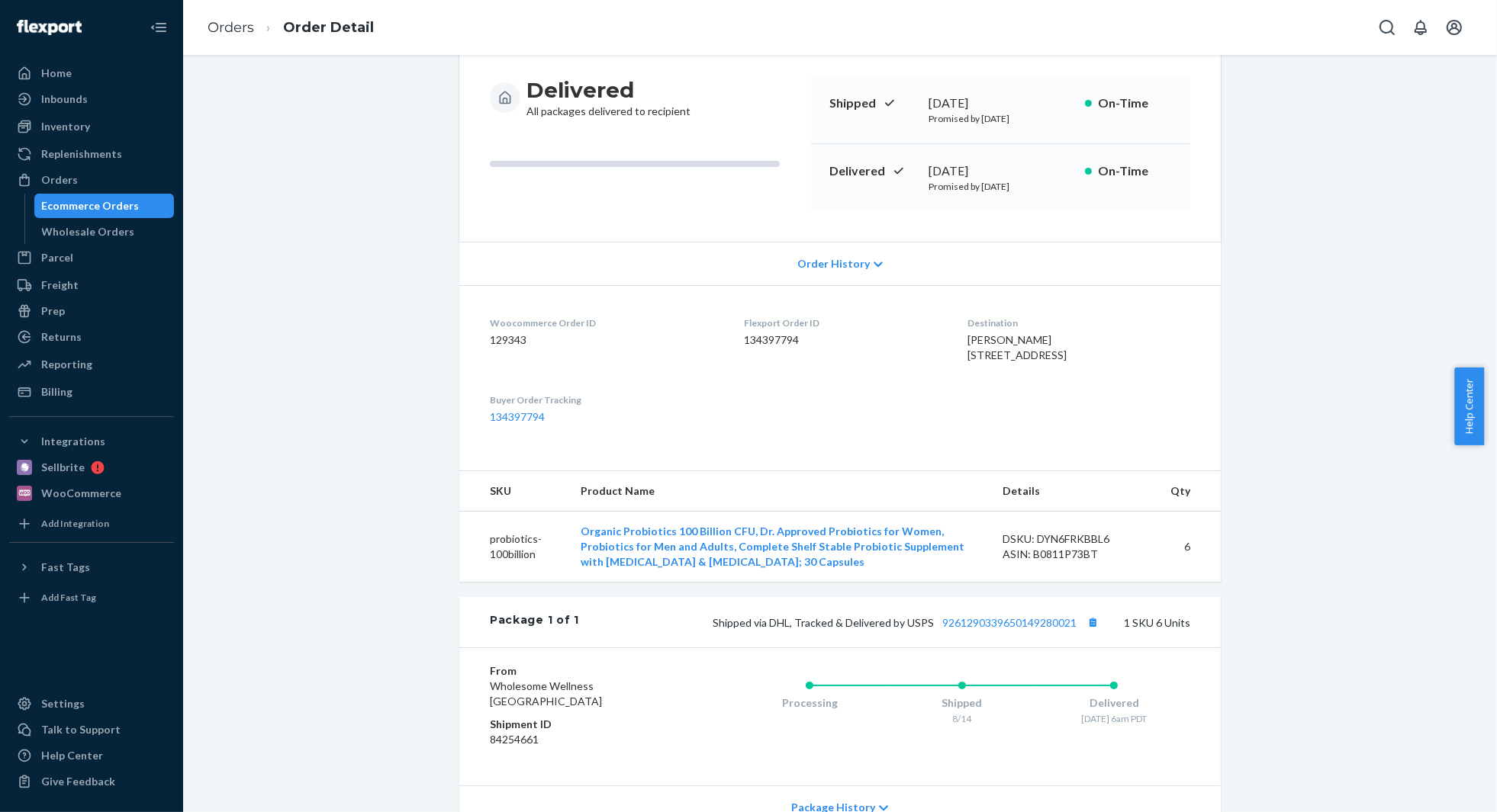
scroll to position [316, 0]
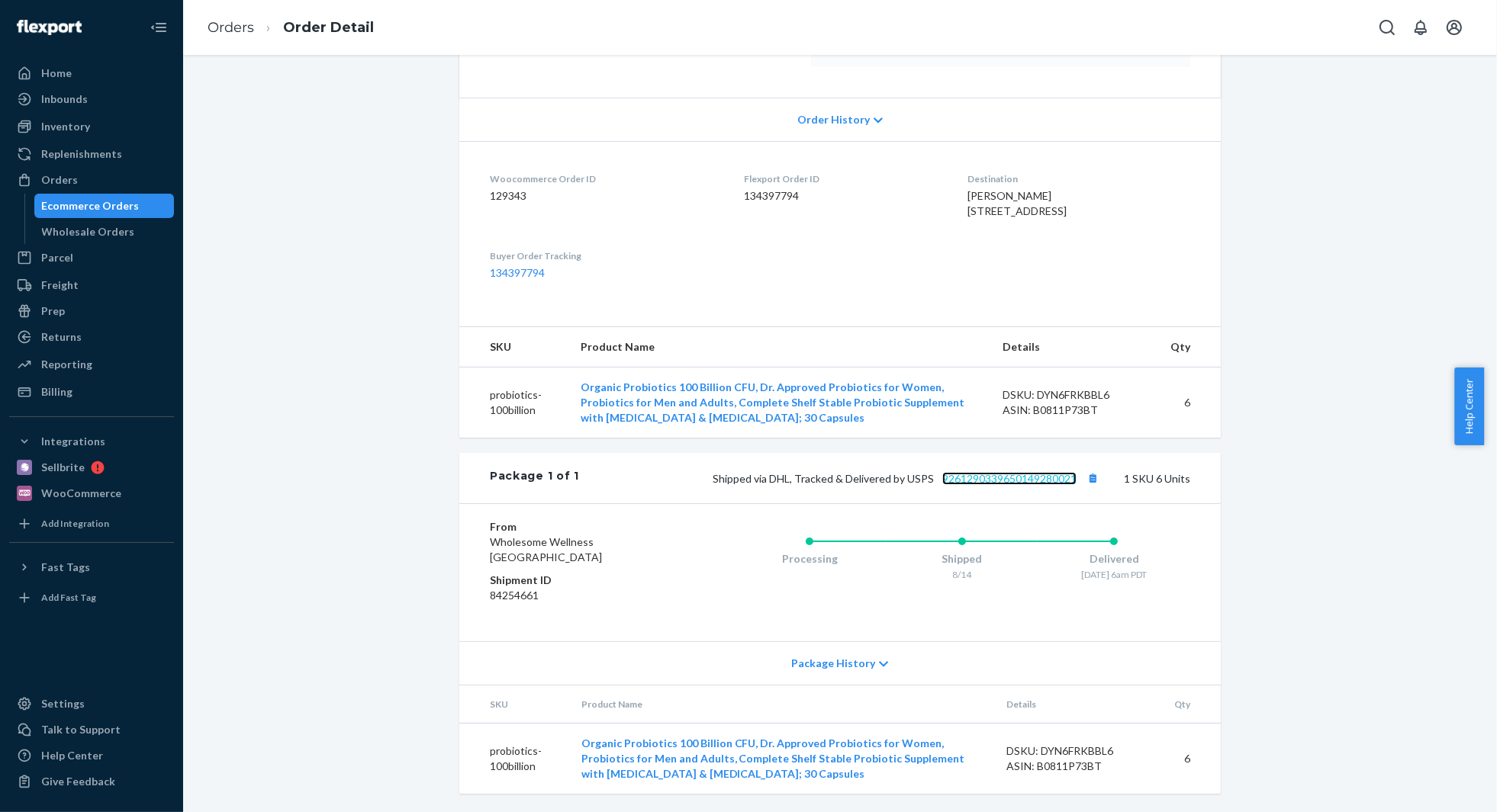
click at [1036, 476] on link "9261290339650149280021" at bounding box center [1009, 479] width 134 height 13
click at [225, 26] on link "Orders" at bounding box center [231, 27] width 46 height 17
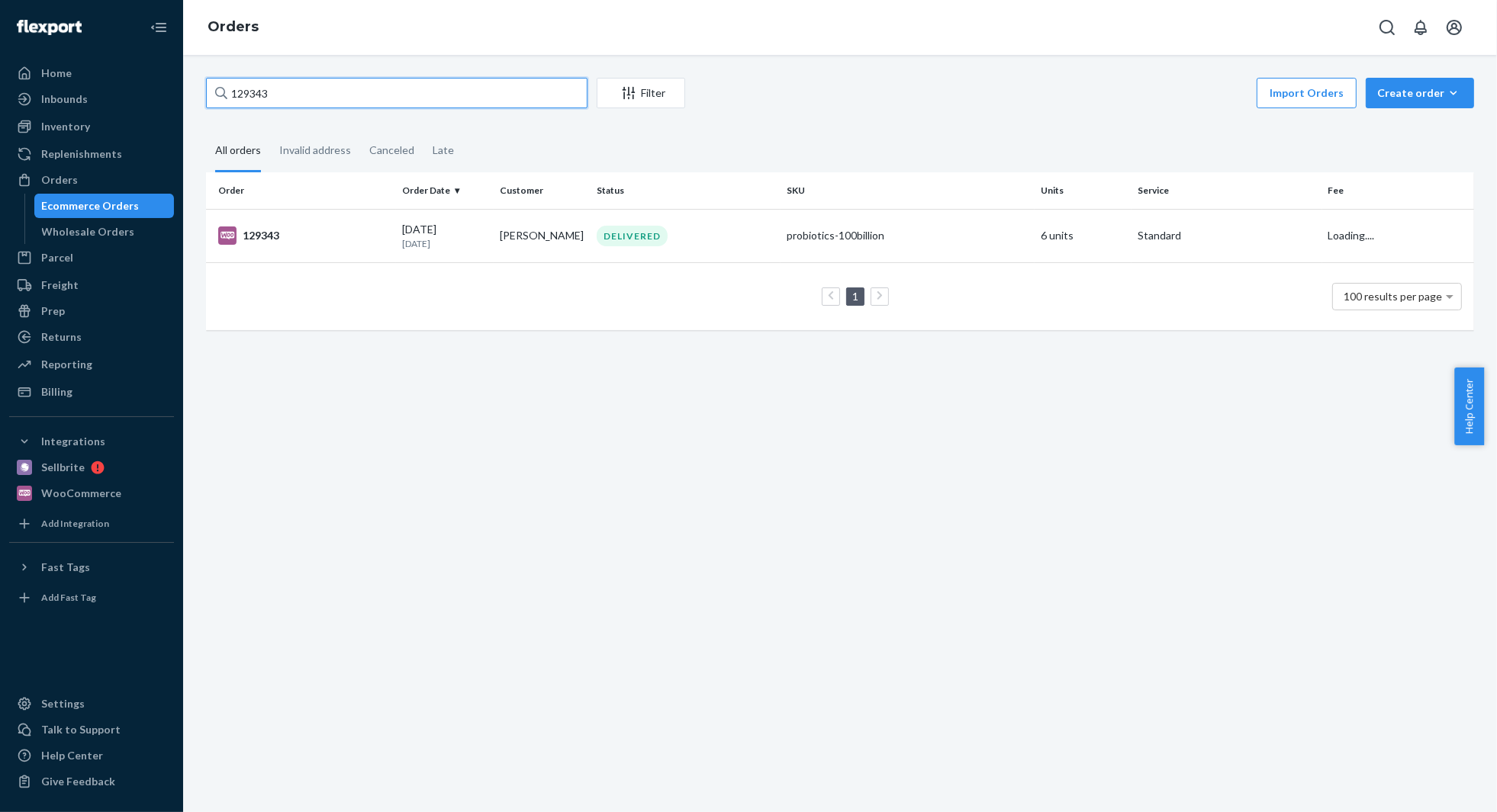
click at [284, 97] on input "129343" at bounding box center [397, 93] width 381 height 30
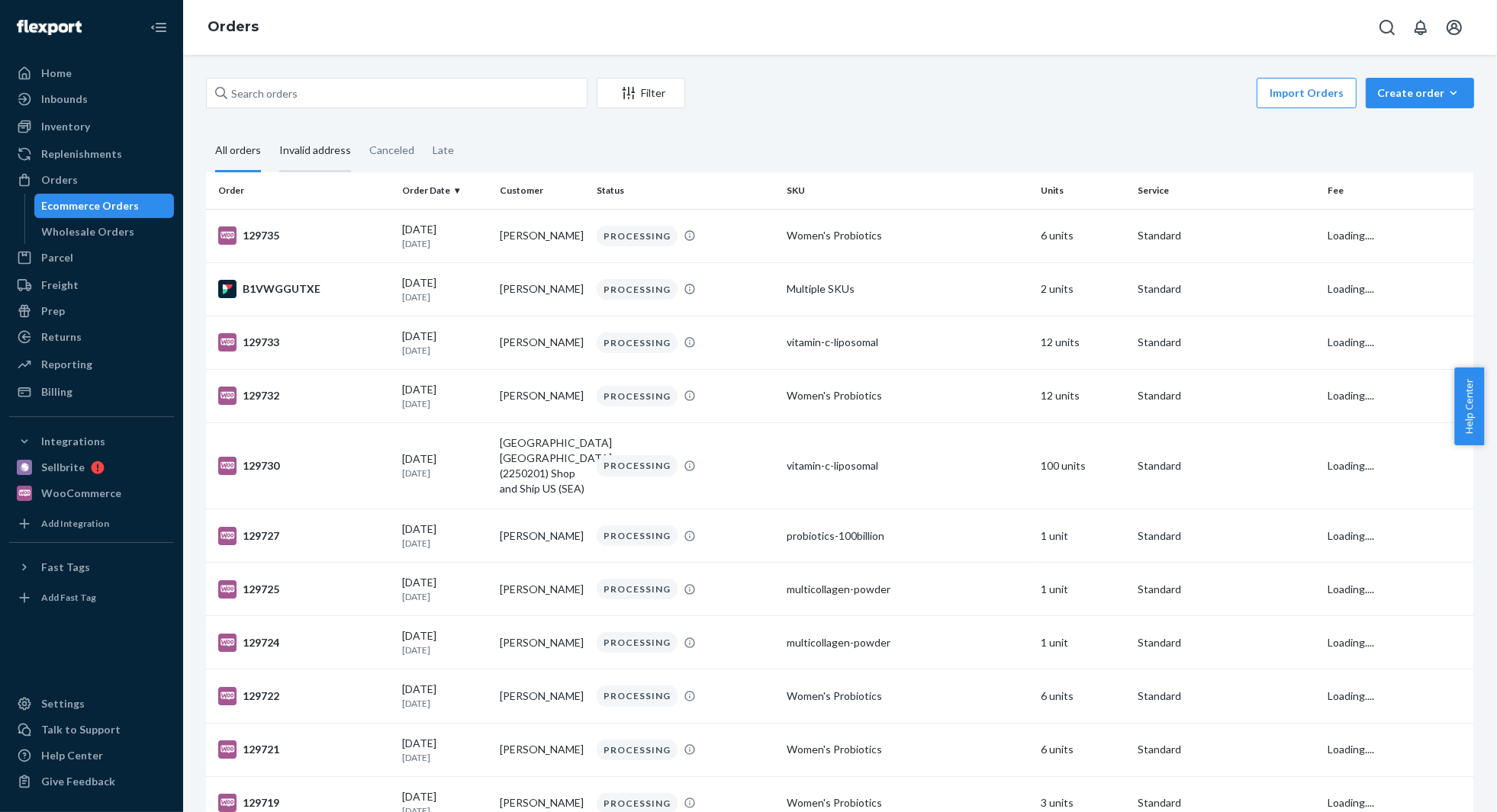
click at [311, 149] on div "Invalid address" at bounding box center [315, 151] width 72 height 42
click at [270, 130] on input "Invalid address" at bounding box center [270, 130] width 0 height 0
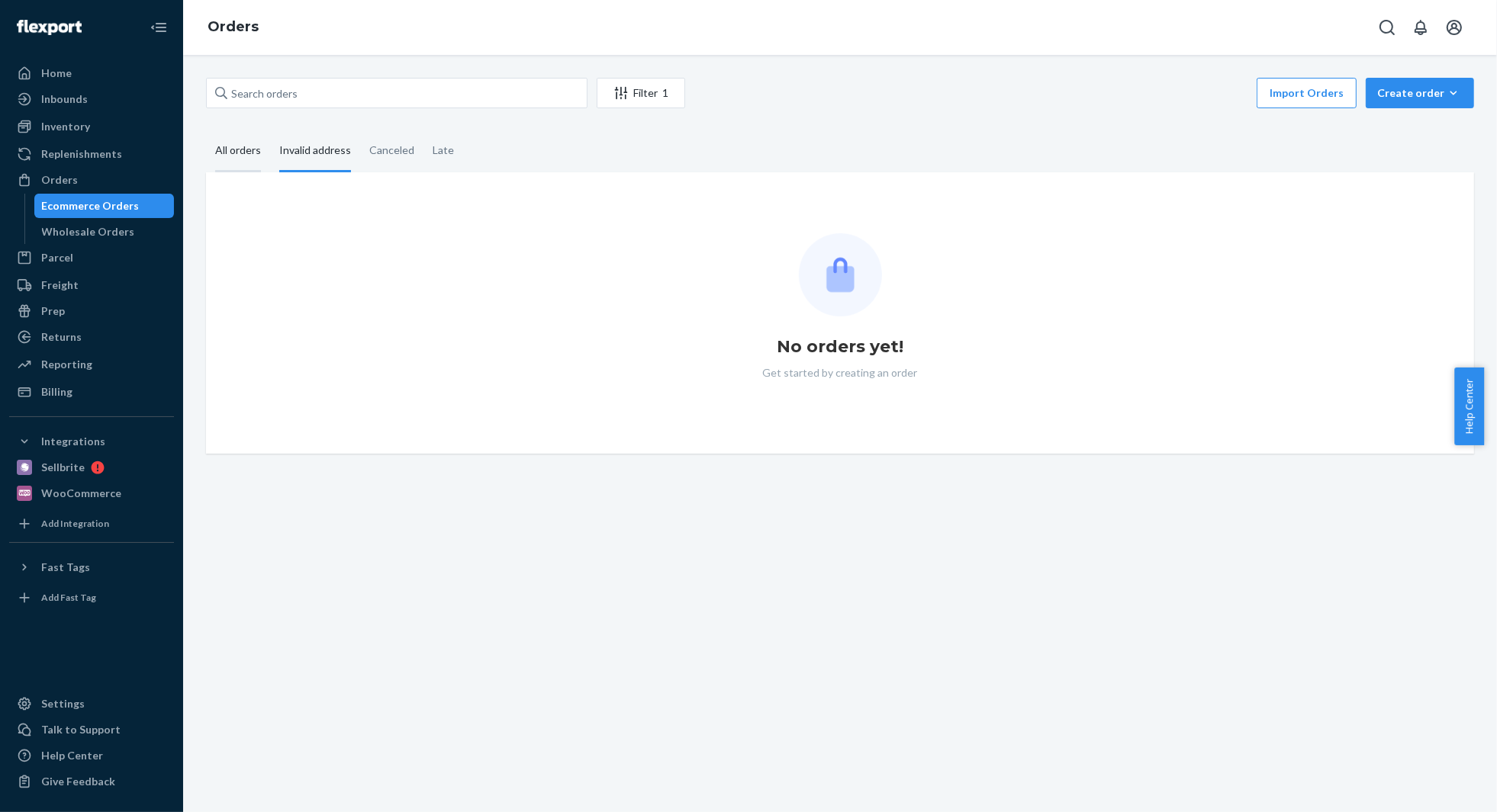
click at [248, 149] on div "All orders" at bounding box center [238, 151] width 46 height 42
click at [206, 130] on input "All orders" at bounding box center [206, 130] width 0 height 0
